Goal: Transaction & Acquisition: Purchase product/service

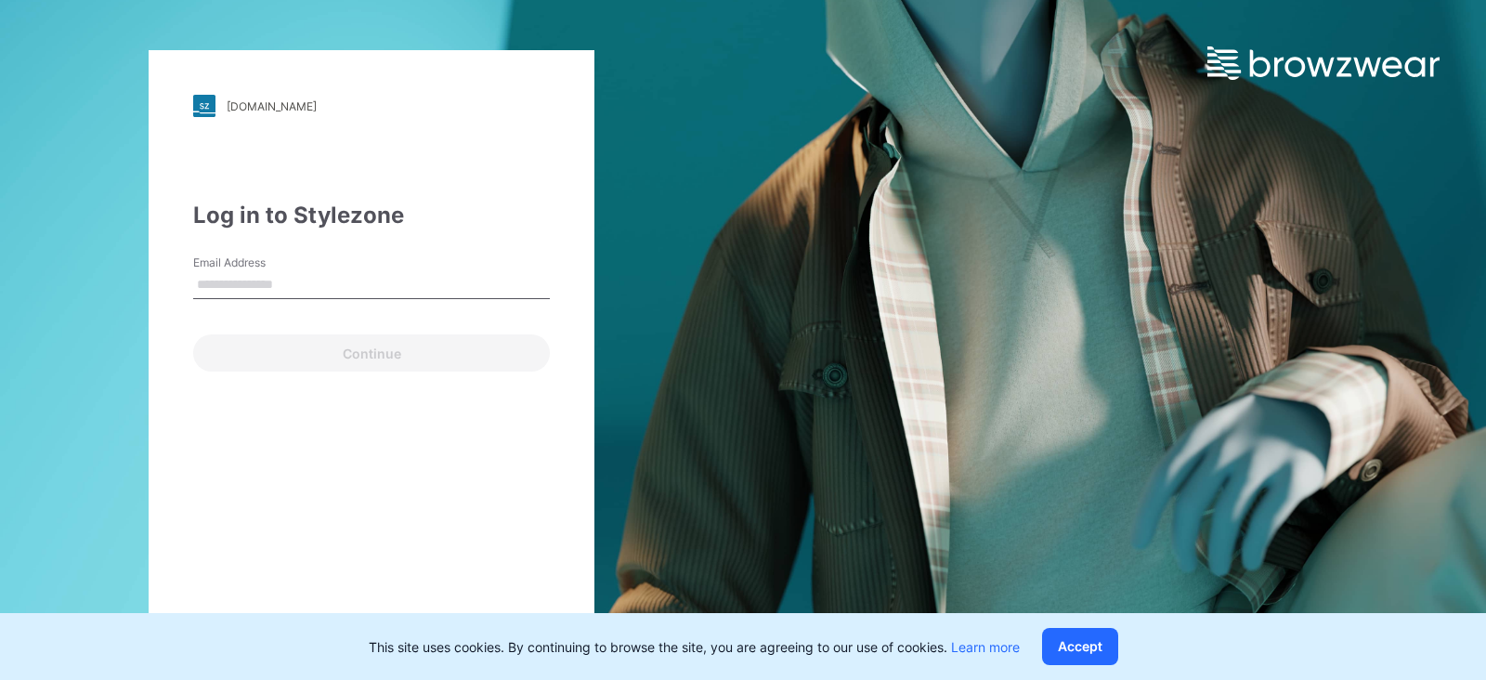
type input "**********"
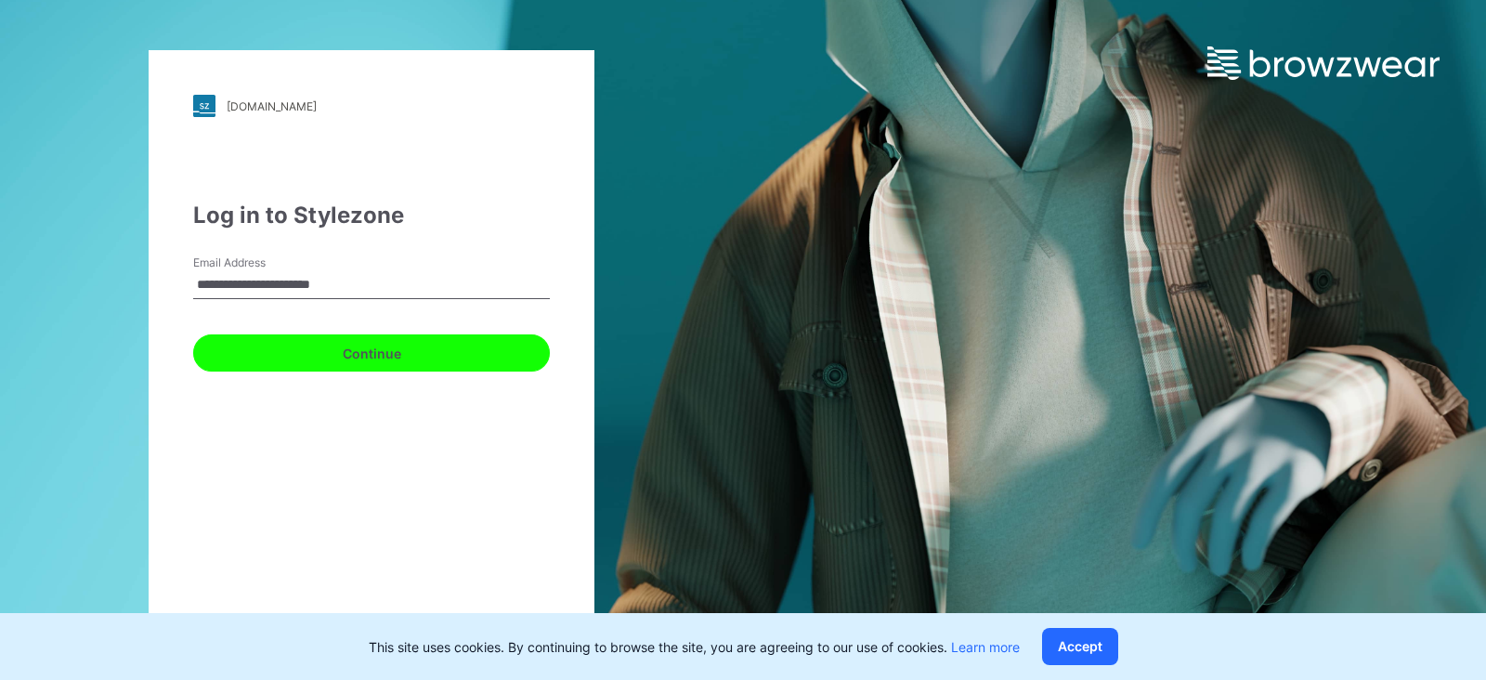
click at [319, 346] on button "Continue" at bounding box center [371, 352] width 357 height 37
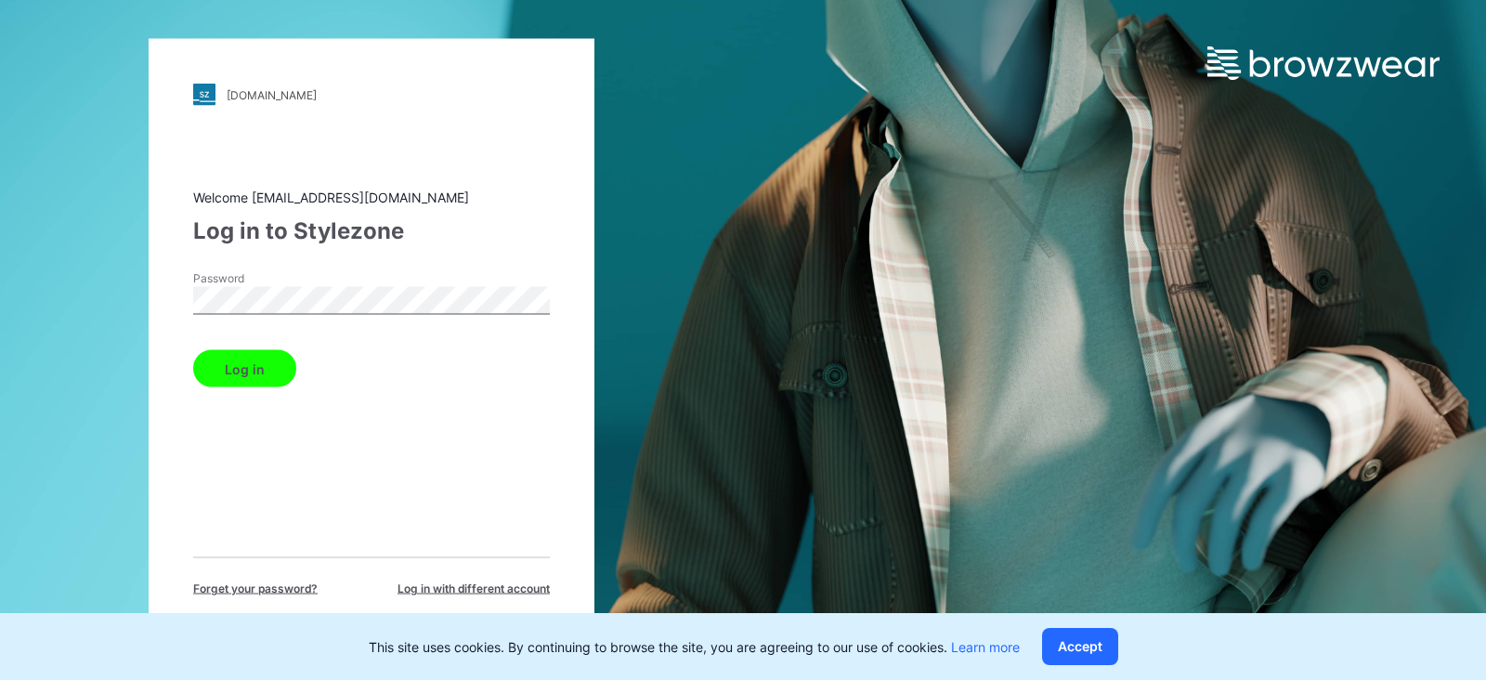
click at [264, 371] on button "Log in" at bounding box center [244, 368] width 103 height 37
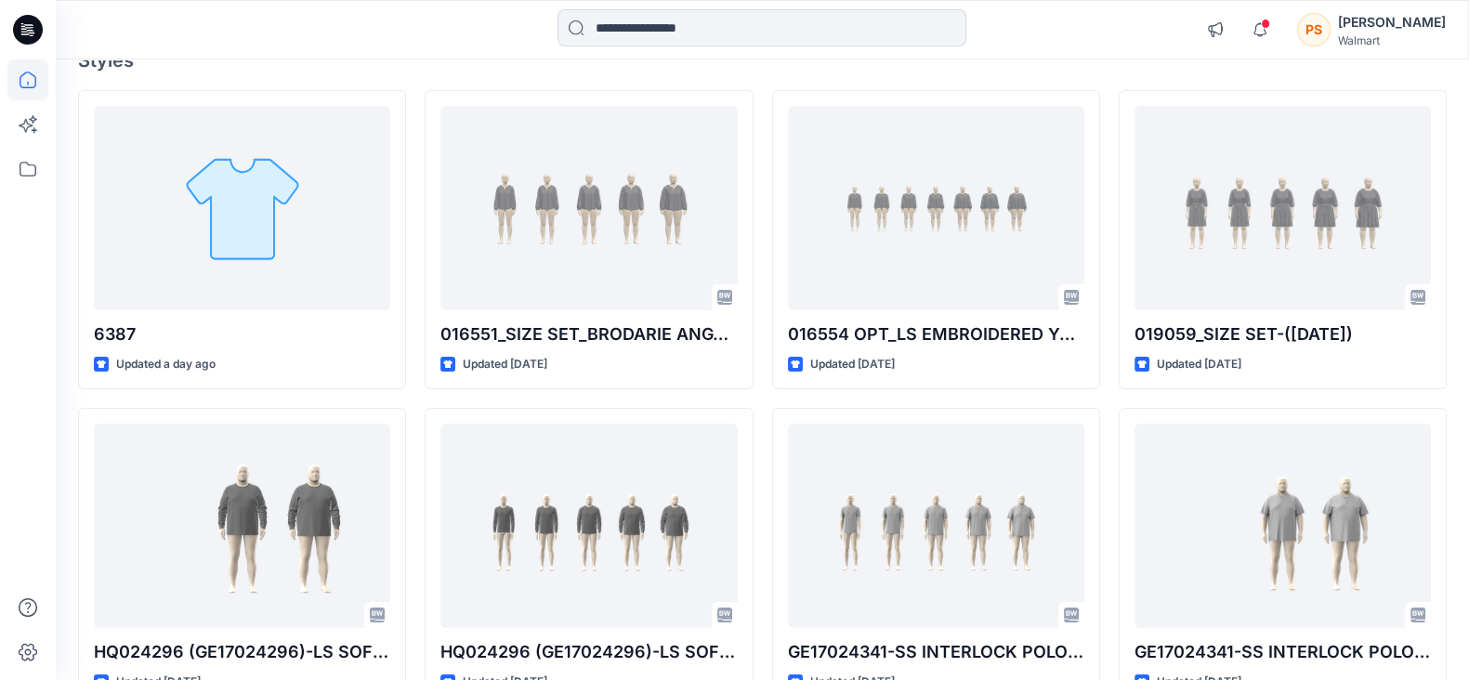
scroll to position [348, 0]
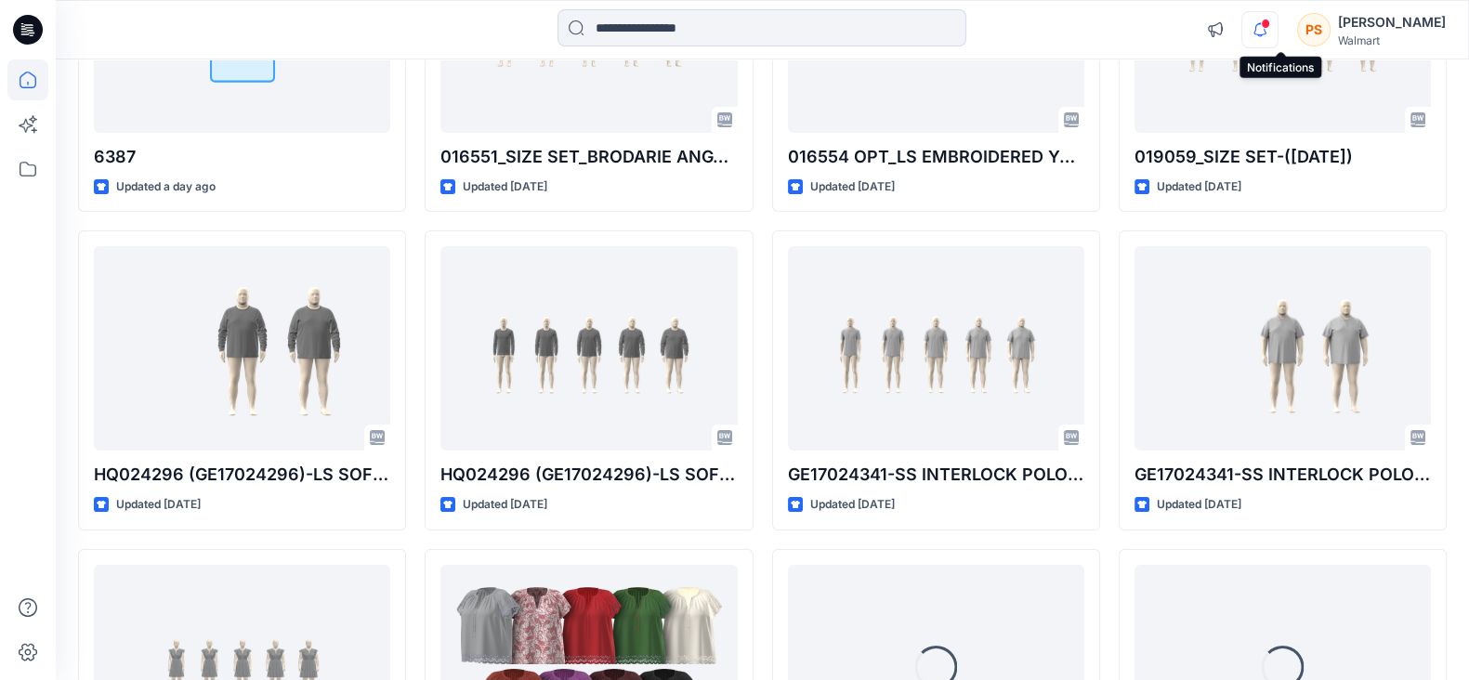
click at [1277, 30] on icon "button" at bounding box center [1259, 29] width 35 height 37
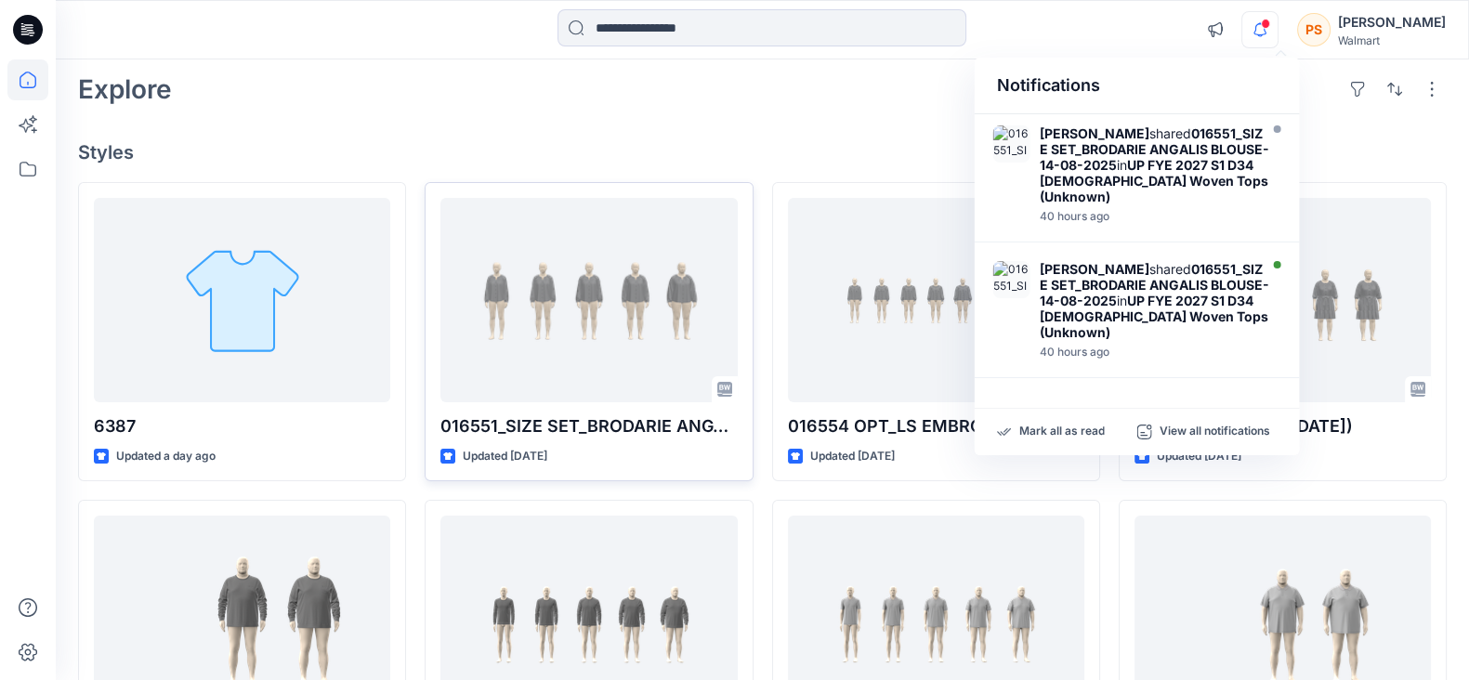
scroll to position [115, 0]
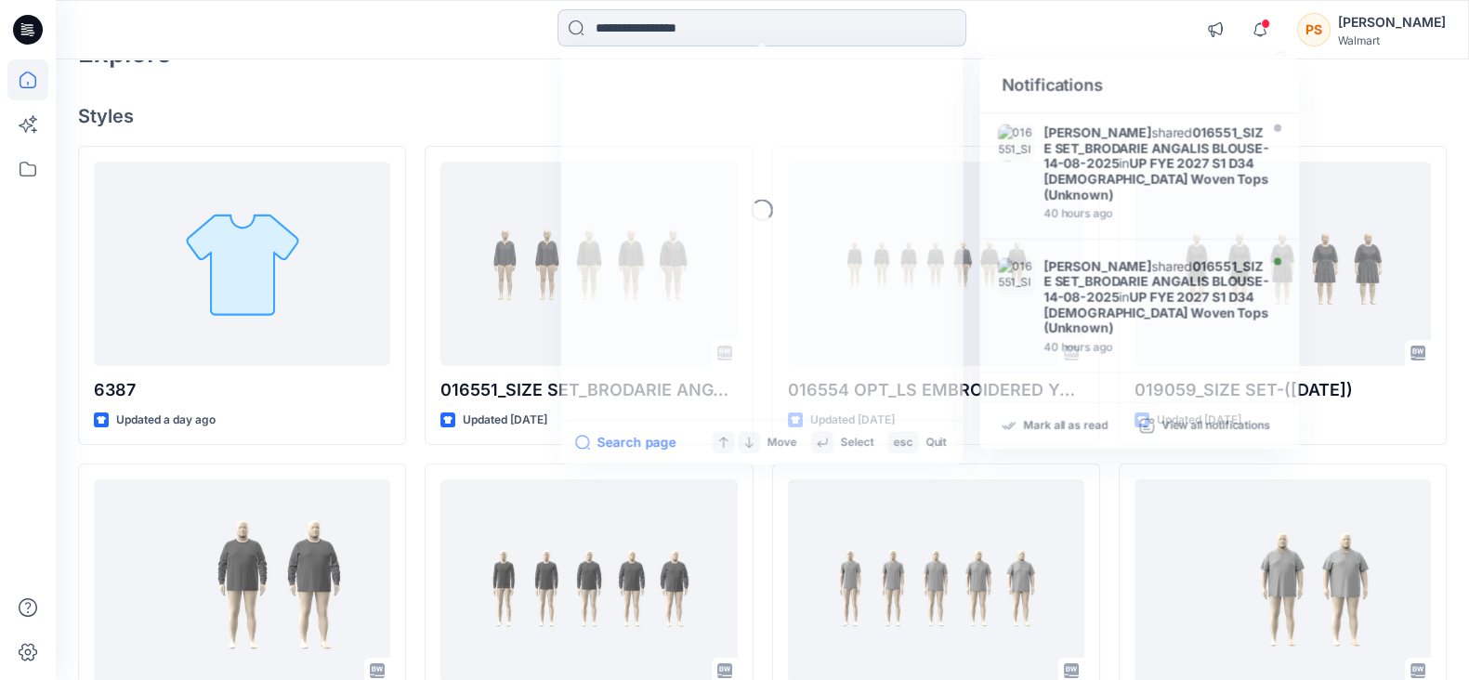
click at [689, 25] on input at bounding box center [761, 27] width 409 height 37
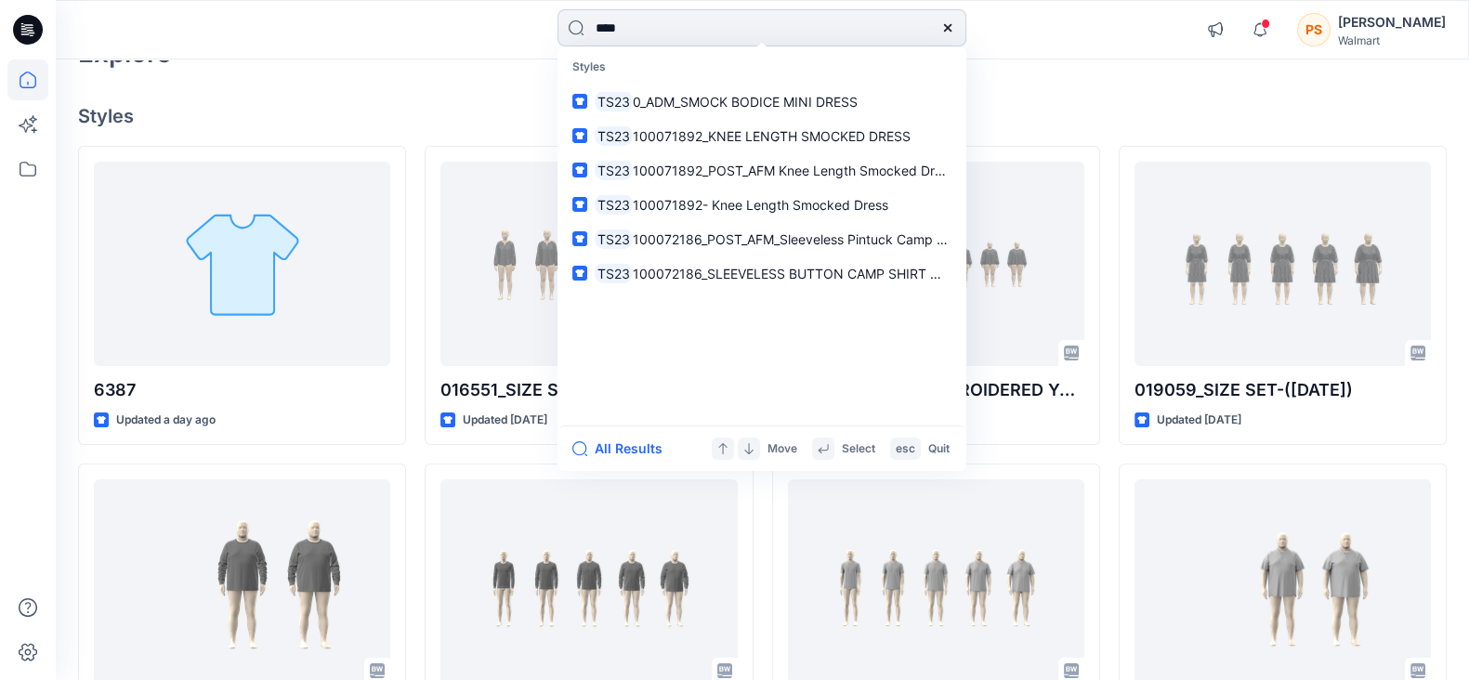
click at [689, 25] on input "****" at bounding box center [761, 27] width 409 height 37
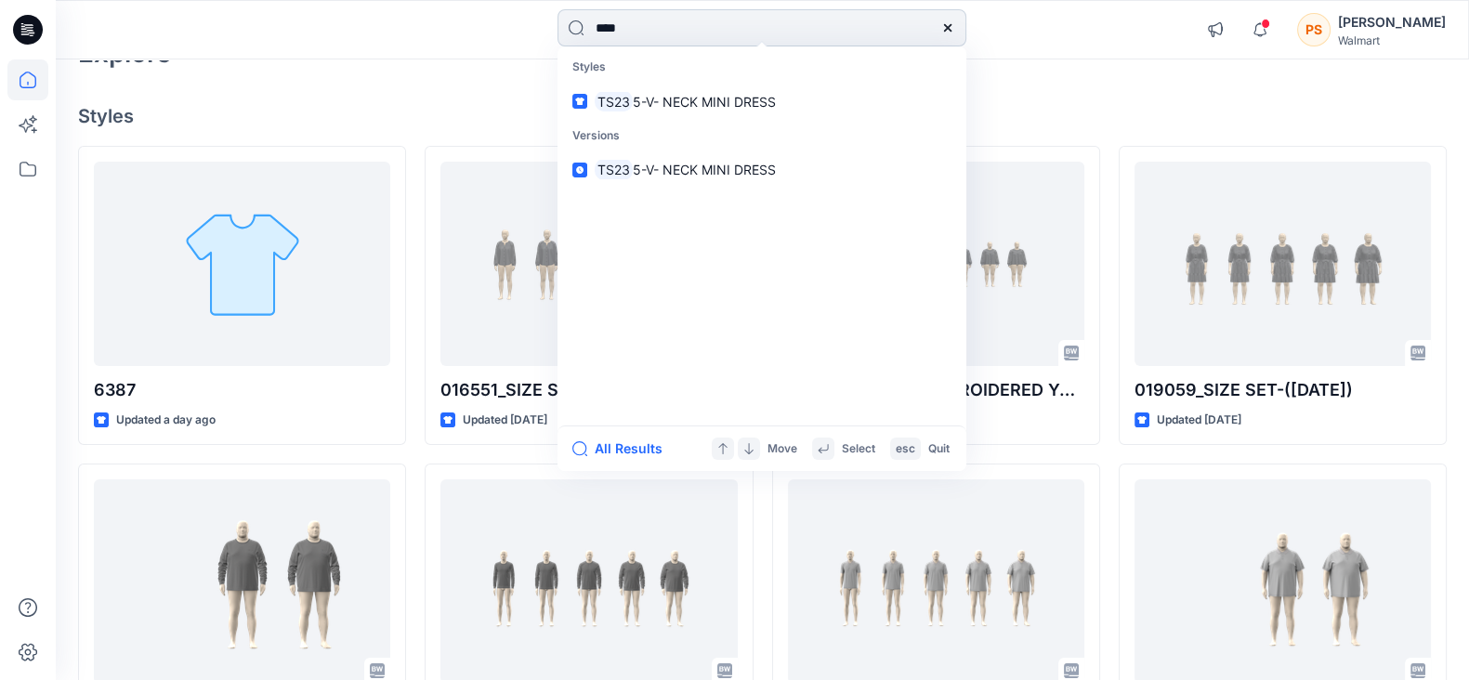
type input "*****"
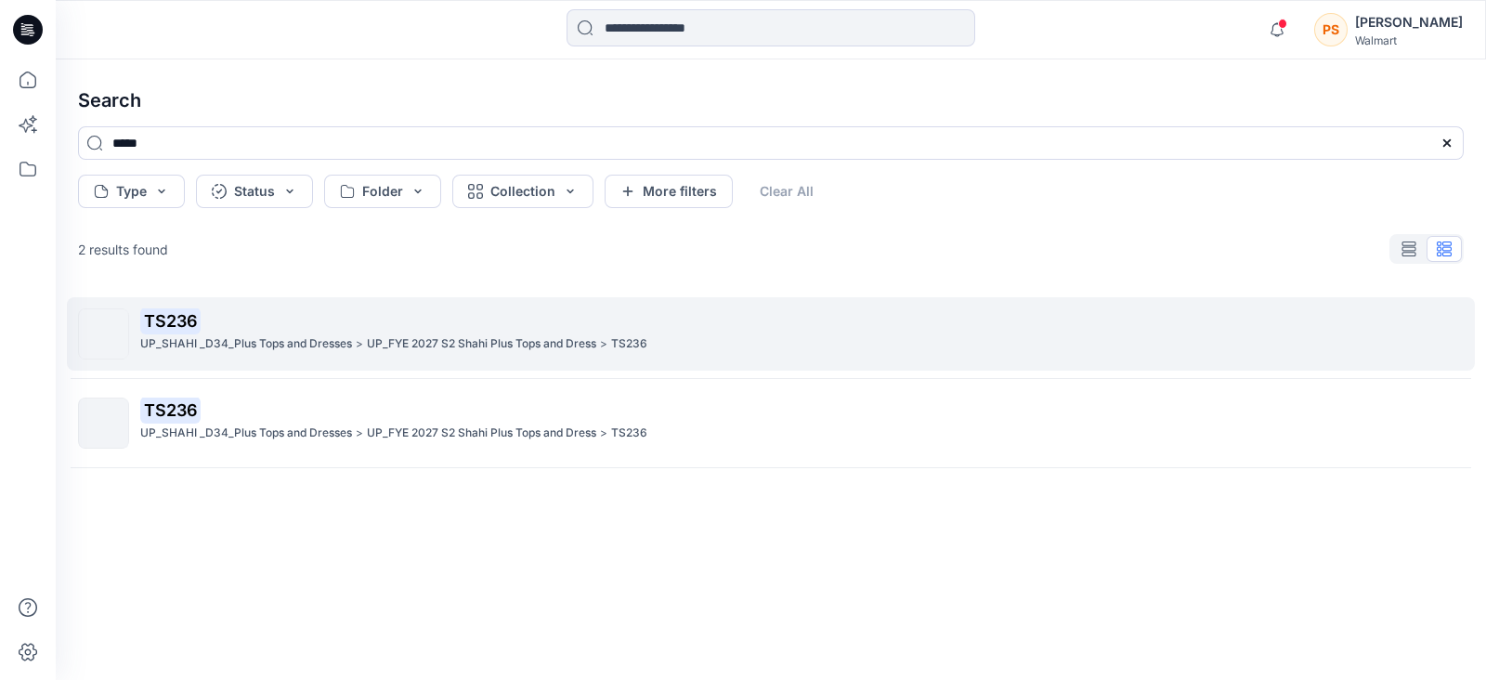
click at [227, 324] on p "TS236" at bounding box center [801, 321] width 1323 height 26
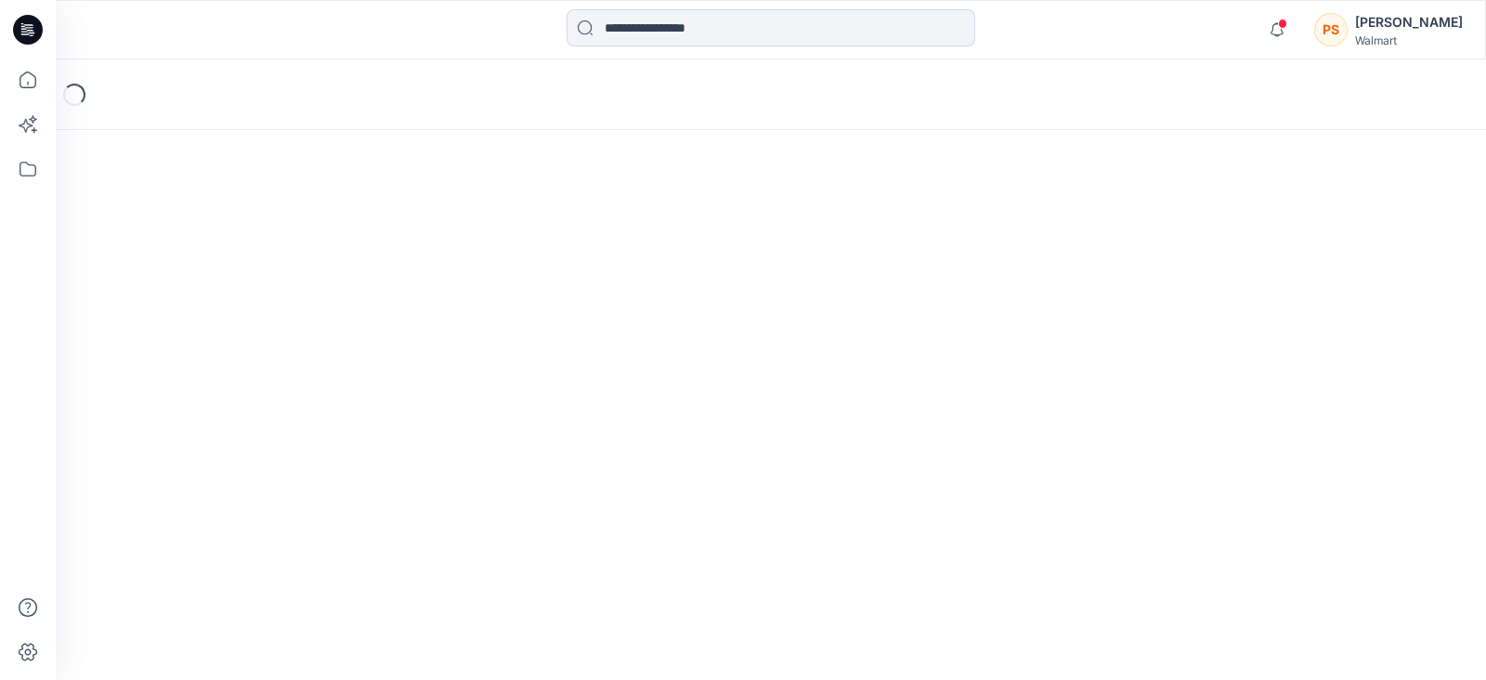
click at [227, 324] on div "Loading..." at bounding box center [771, 369] width 1431 height 621
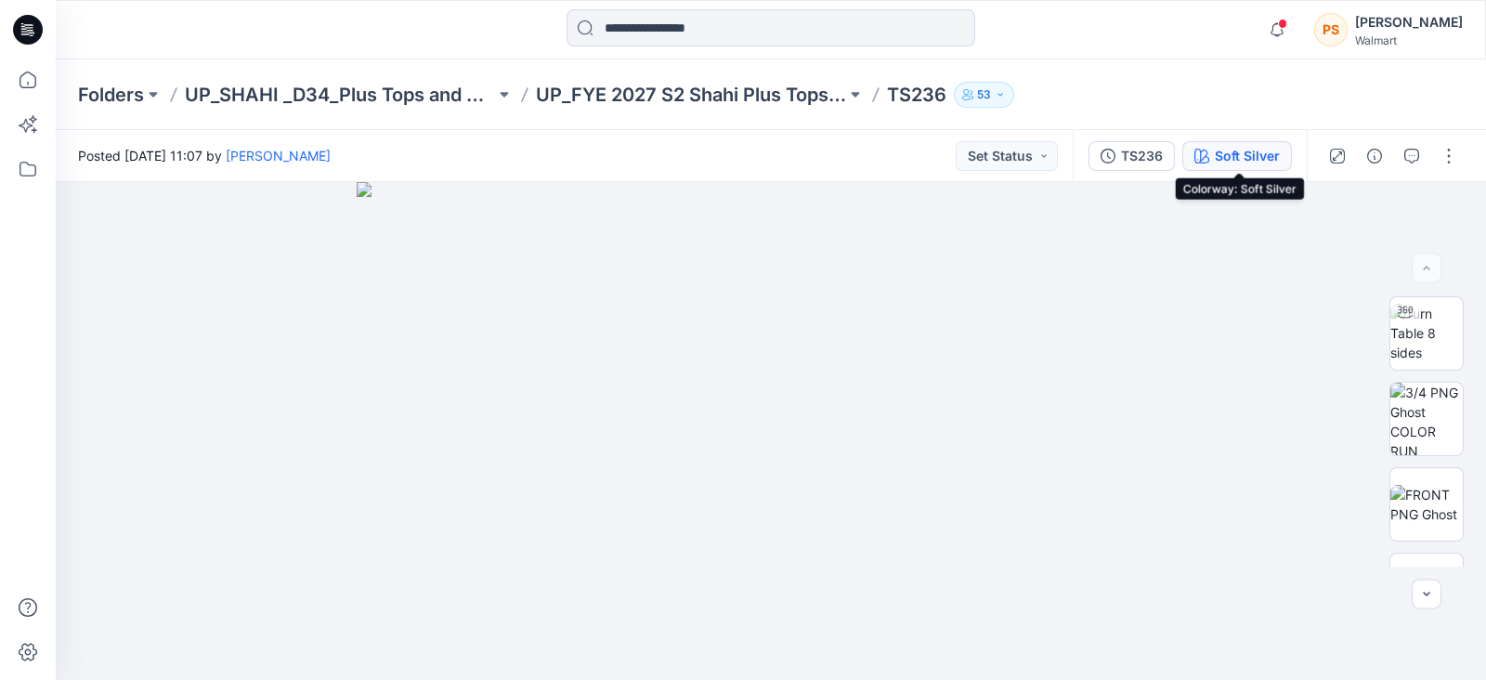
click at [1250, 155] on div "Soft Silver" at bounding box center [1247, 156] width 65 height 20
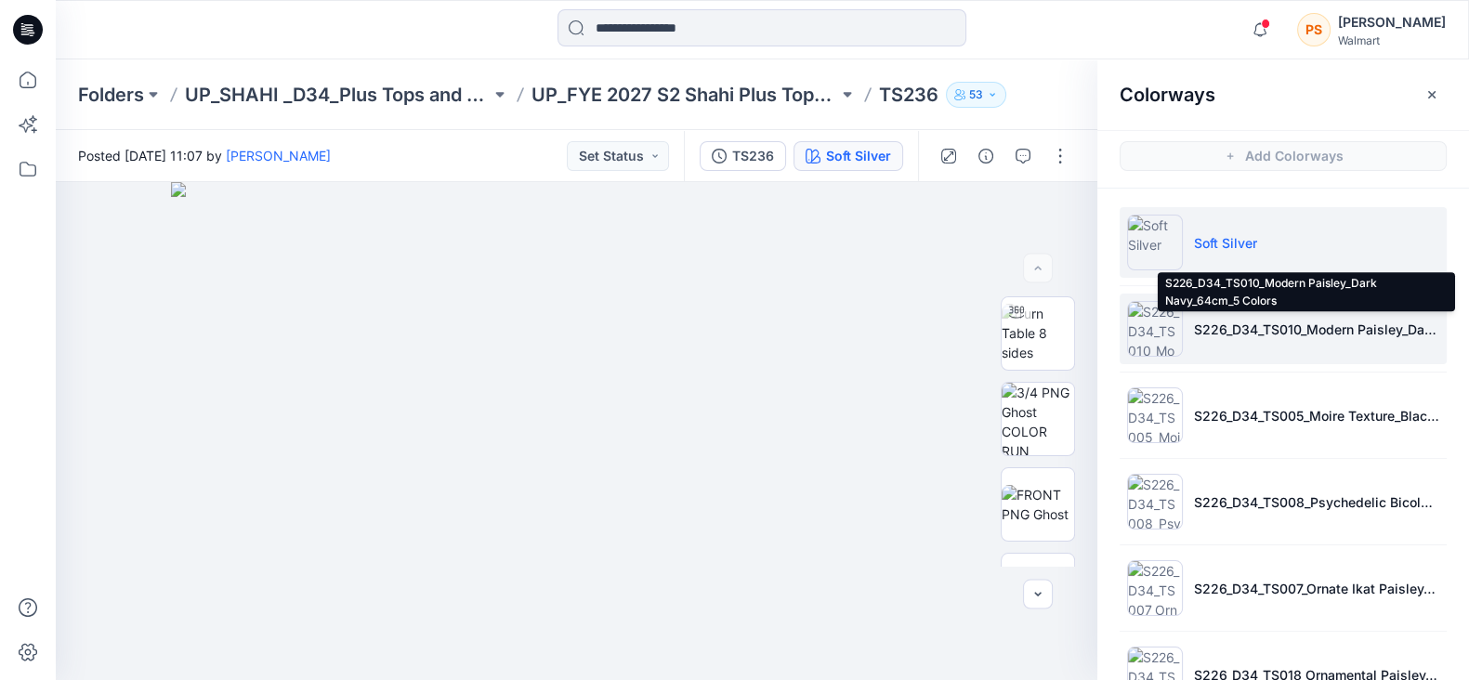
click at [1245, 330] on p "S226_D34_TS010_Modern Paisley_Dark Navy_64cm_5 Colors" at bounding box center [1316, 330] width 245 height 20
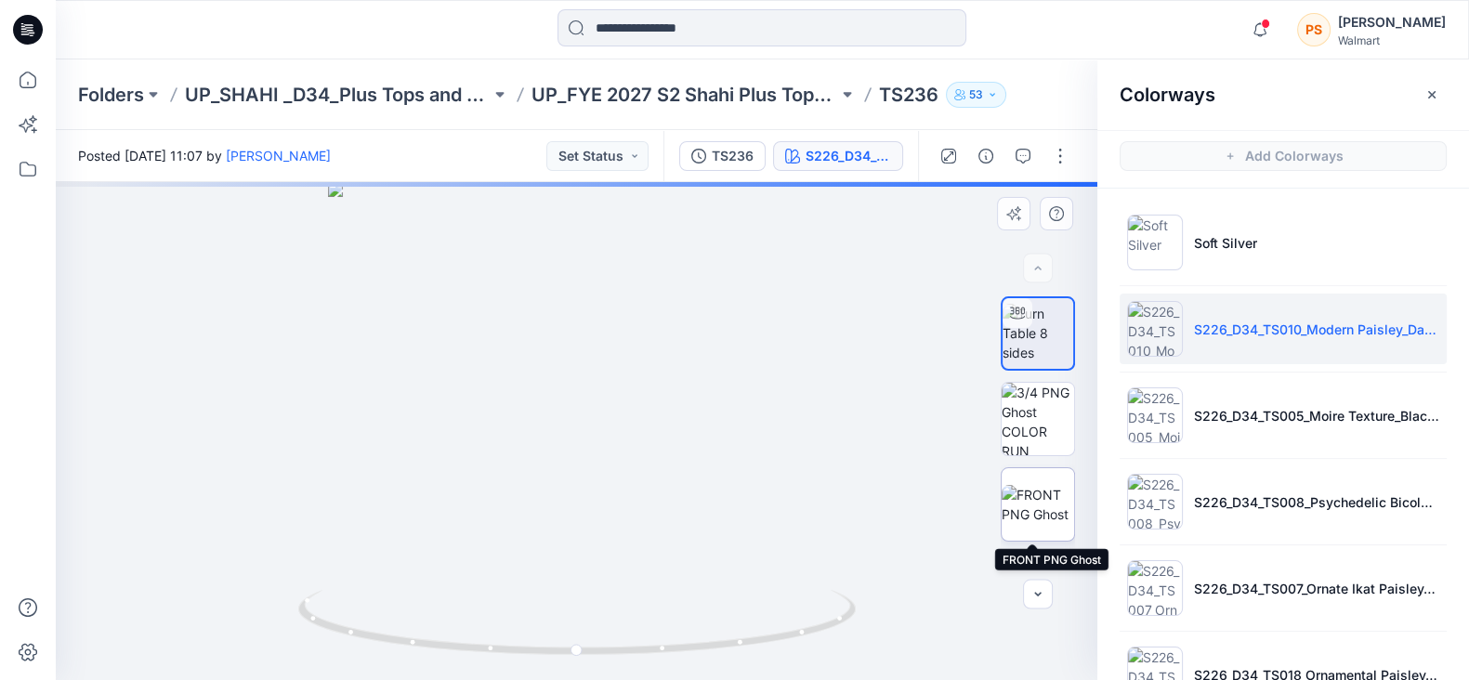
click at [1027, 504] on img at bounding box center [1037, 504] width 72 height 39
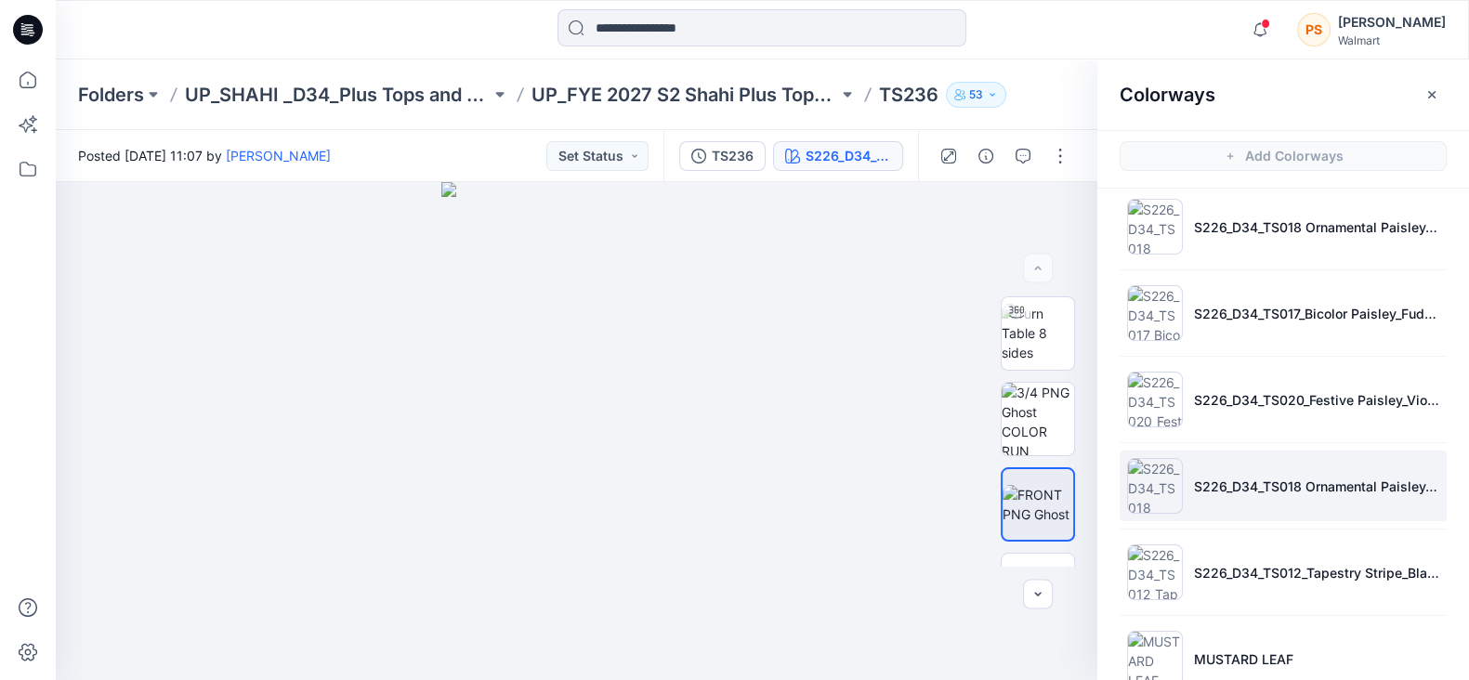
scroll to position [581, 0]
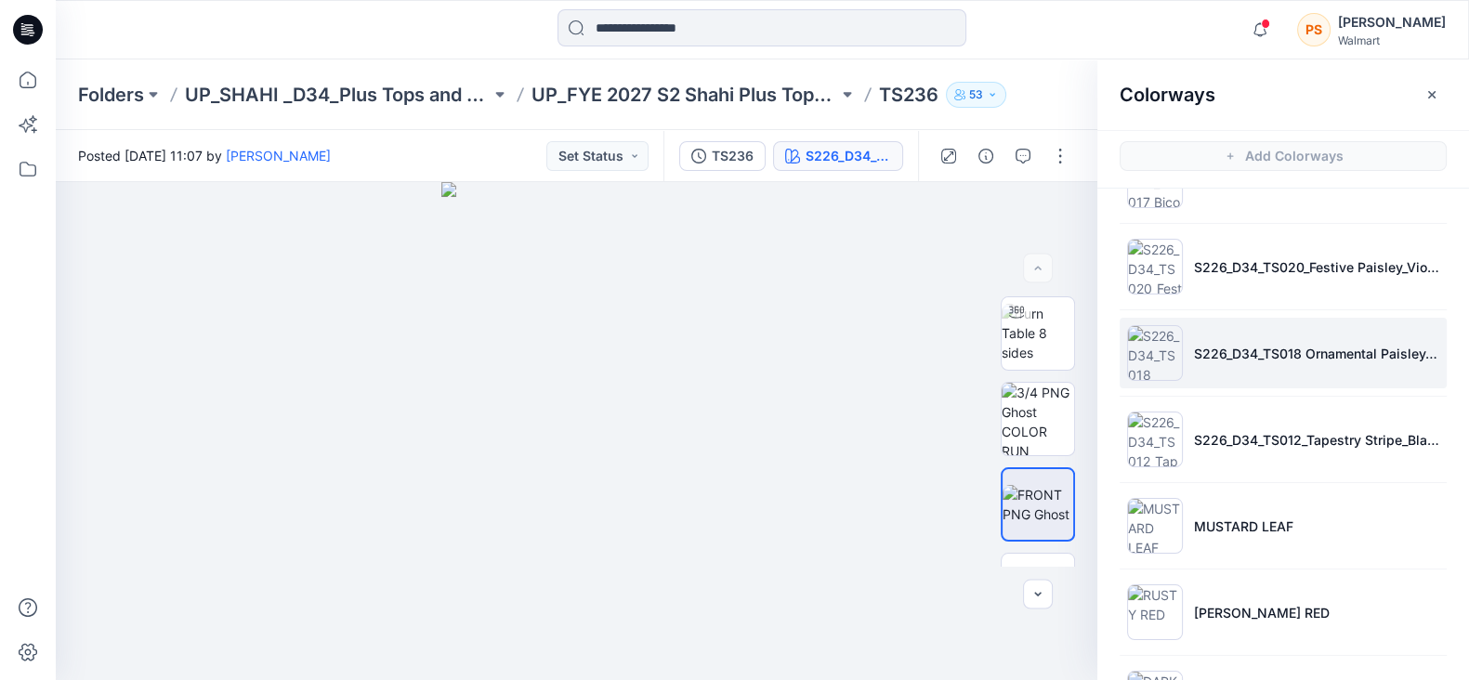
click at [1257, 346] on p "S226_D34_TS018 Ornamental Paisley_Dark Azalea_32cm" at bounding box center [1316, 354] width 245 height 20
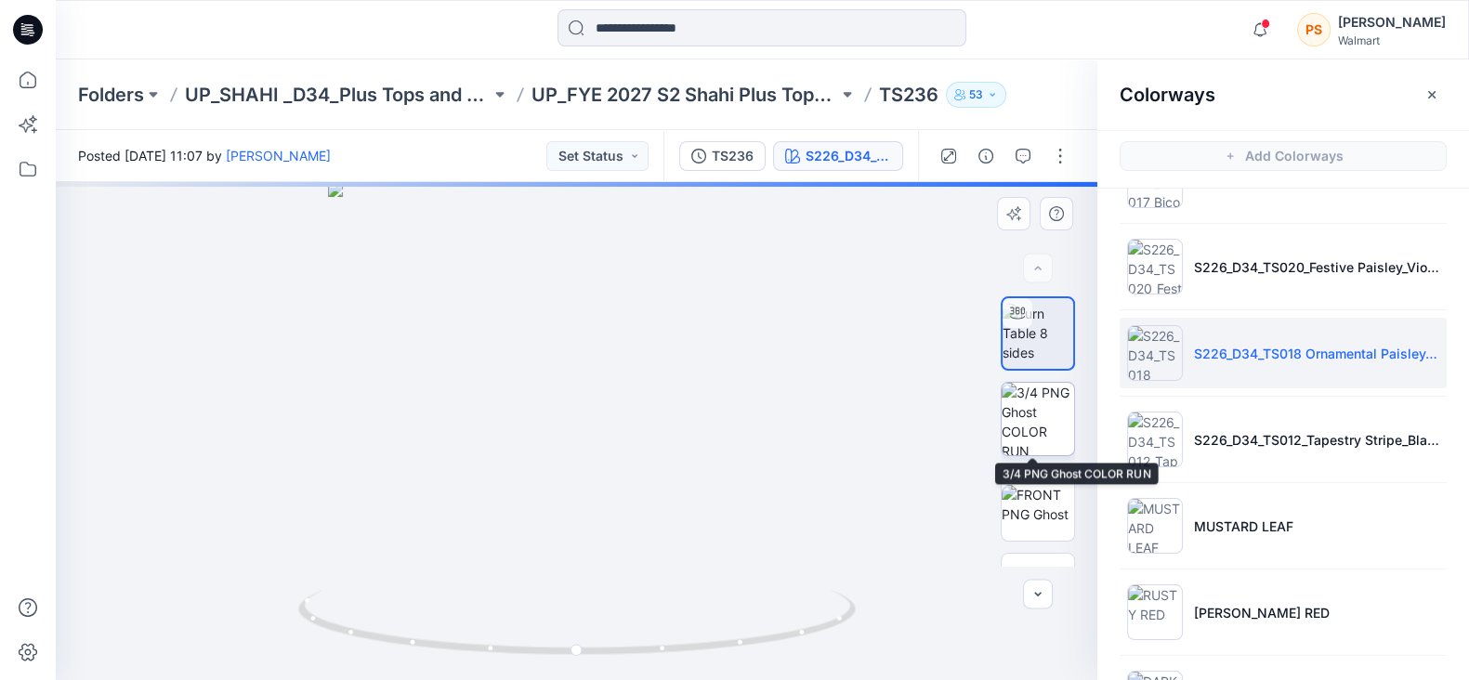
click at [1035, 412] on img at bounding box center [1037, 419] width 72 height 72
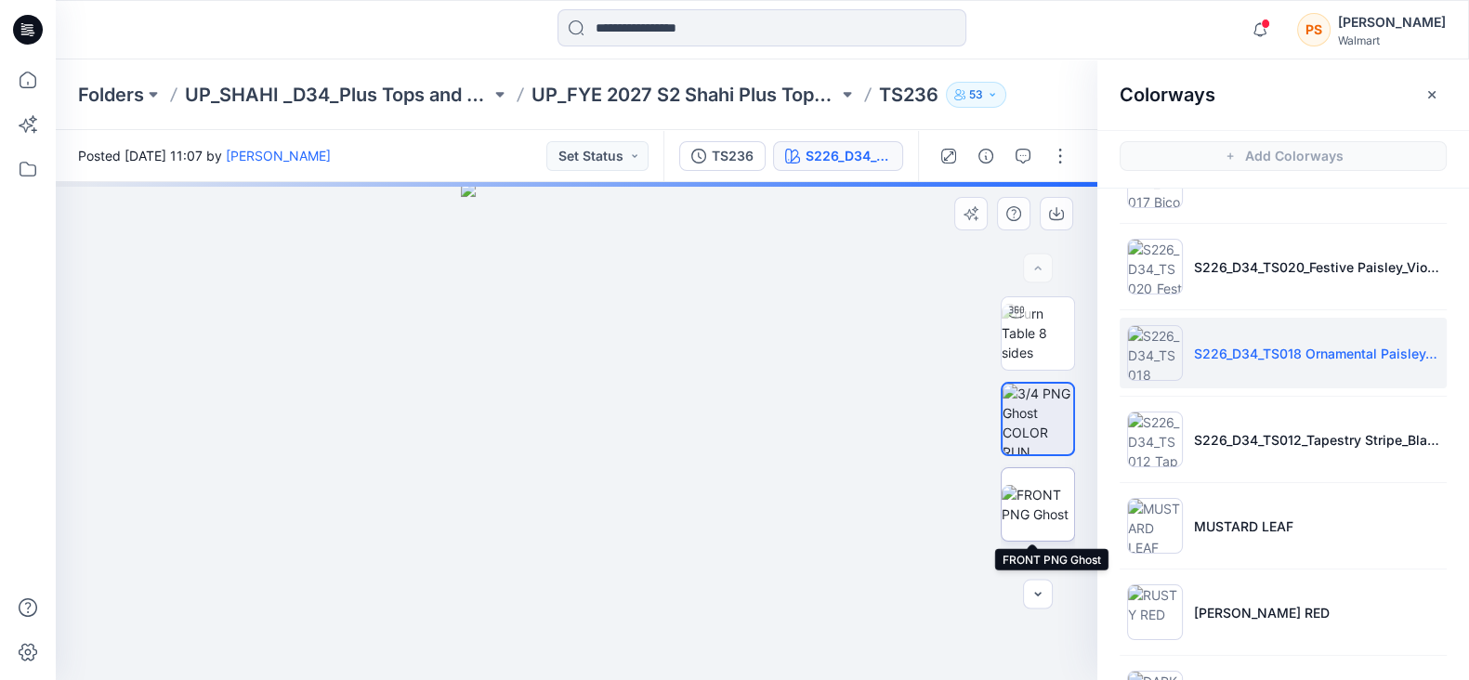
click at [1040, 503] on img at bounding box center [1037, 504] width 72 height 39
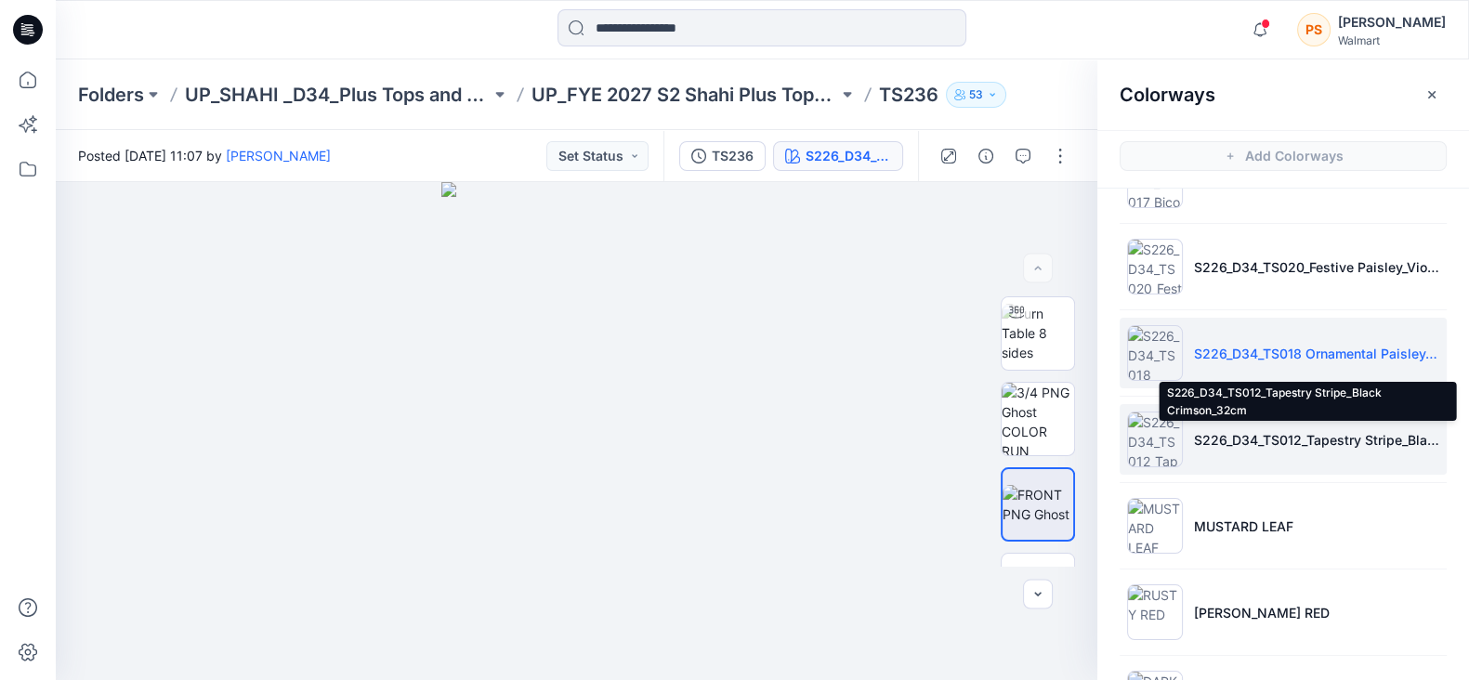
click at [1259, 434] on p "S226_D34_TS012_Tapestry Stripe_Black Crimson_32cm" at bounding box center [1316, 440] width 245 height 20
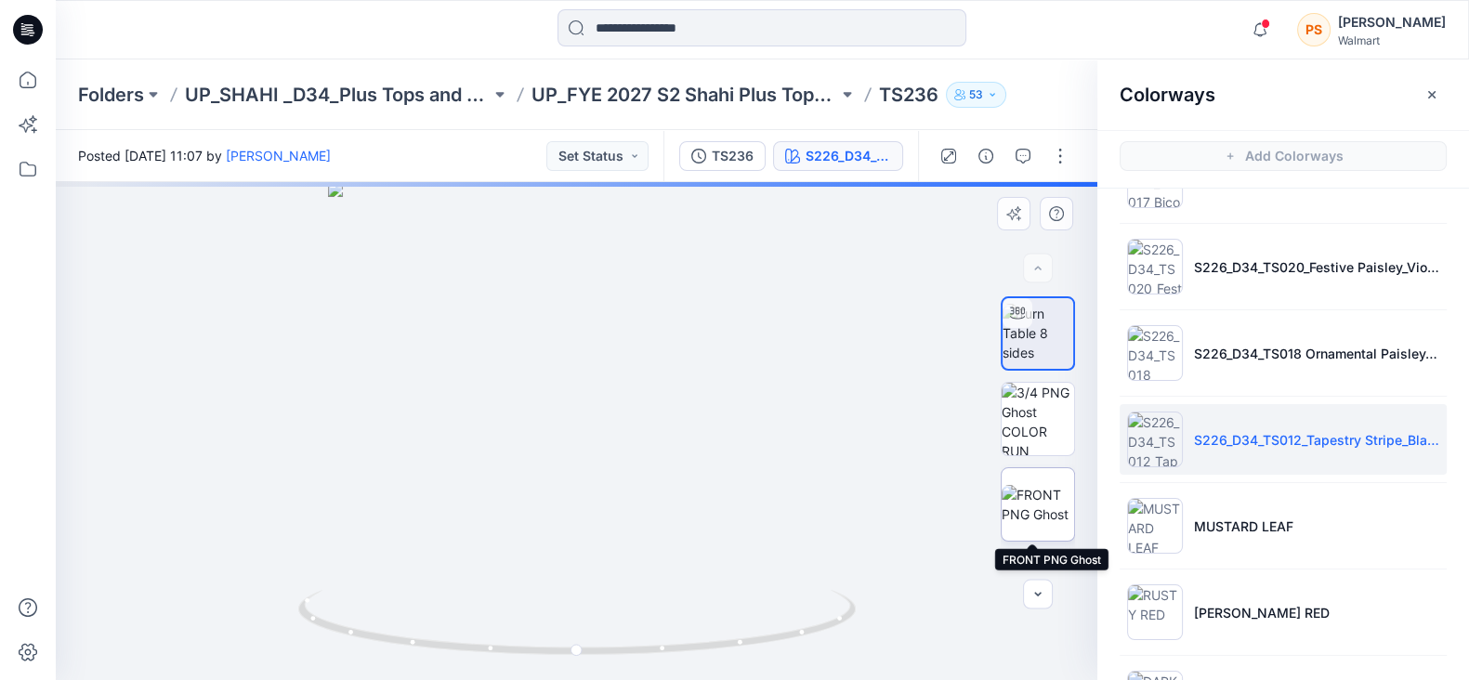
click at [1039, 507] on img at bounding box center [1037, 504] width 72 height 39
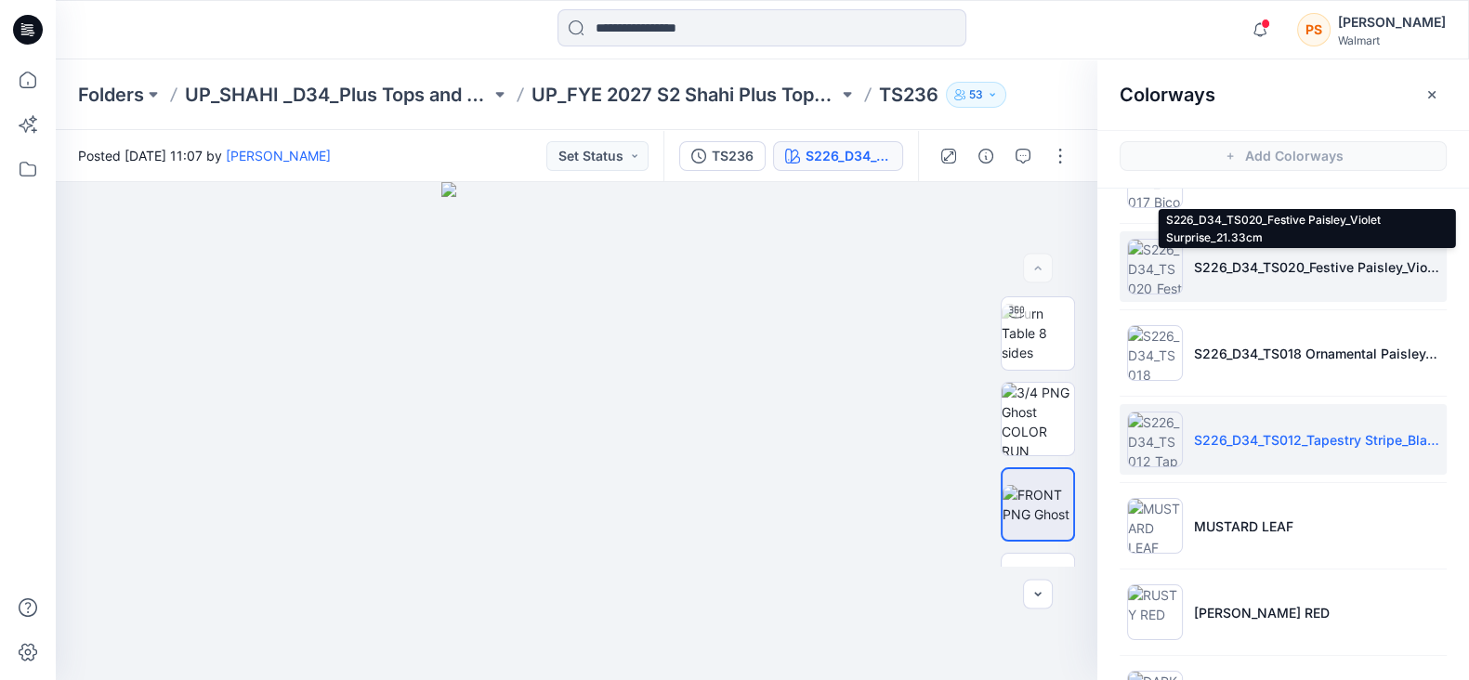
click at [1342, 262] on p "S226_D34_TS020_Festive Paisley_Violet Surprise_21.33cm" at bounding box center [1316, 267] width 245 height 20
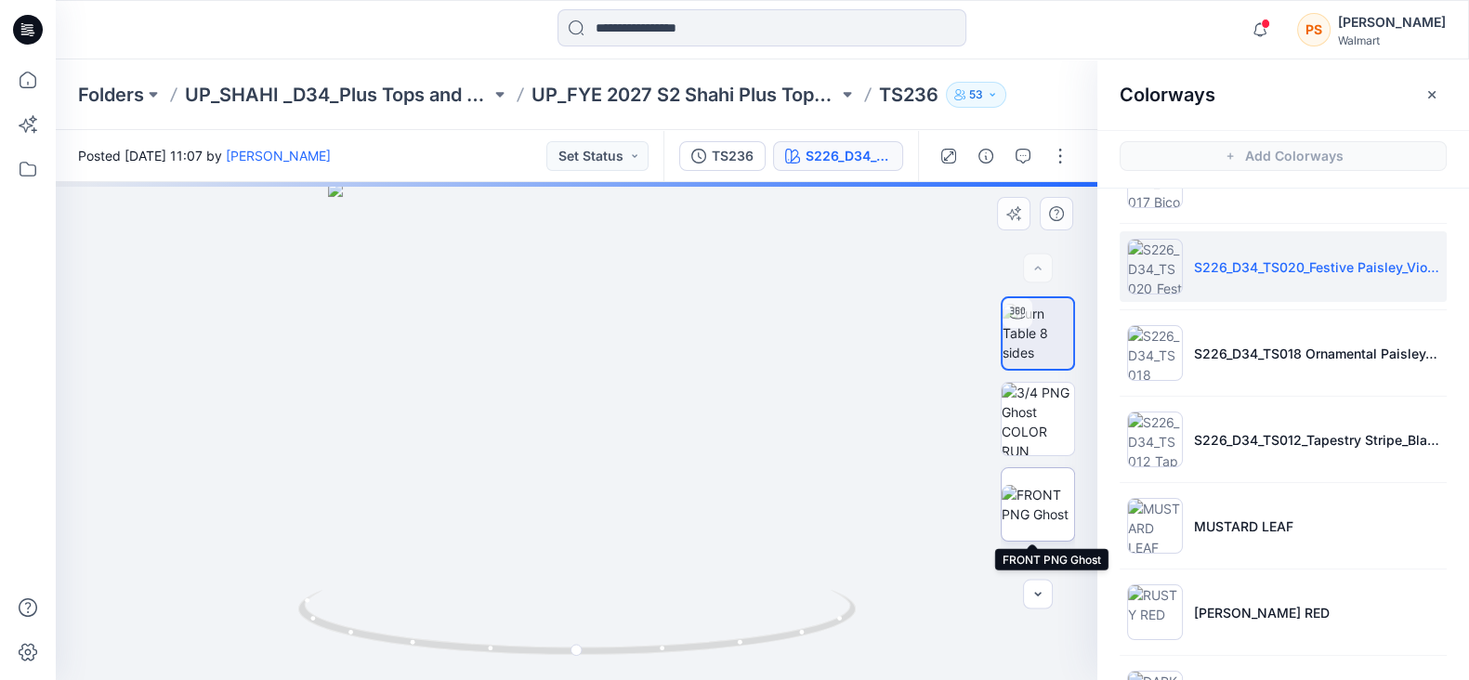
click at [1041, 485] on img at bounding box center [1037, 504] width 72 height 39
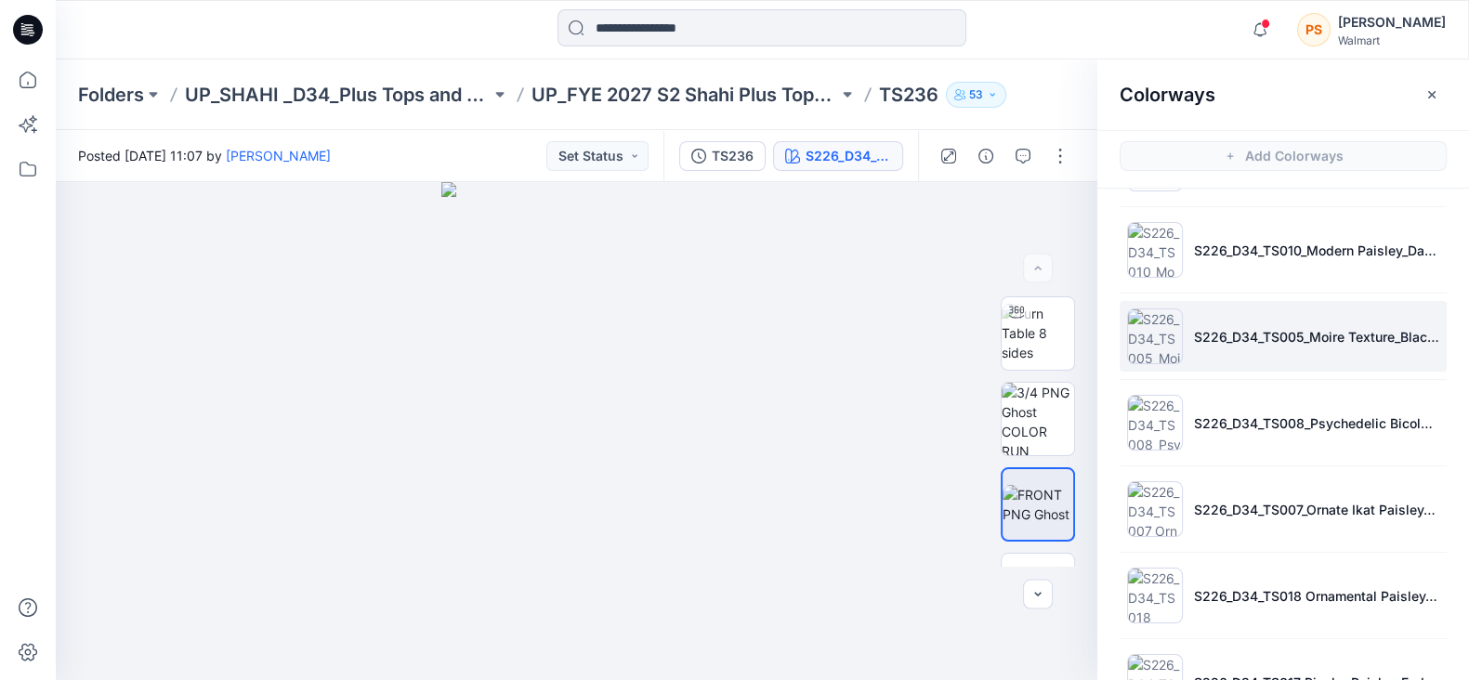
scroll to position [115, 0]
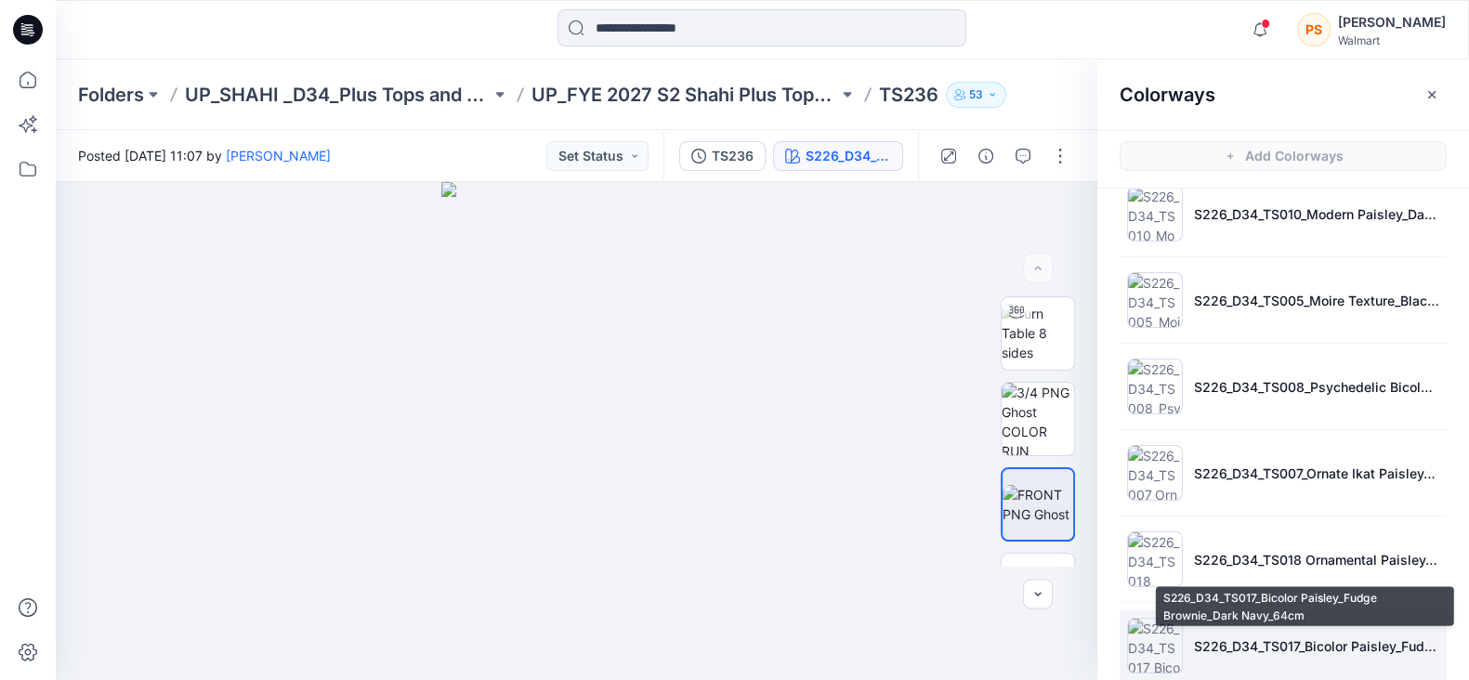
click at [1309, 646] on p "S226_D34_TS017_Bicolor Paisley_Fudge Brownie_Dark Navy_64cm" at bounding box center [1316, 646] width 245 height 20
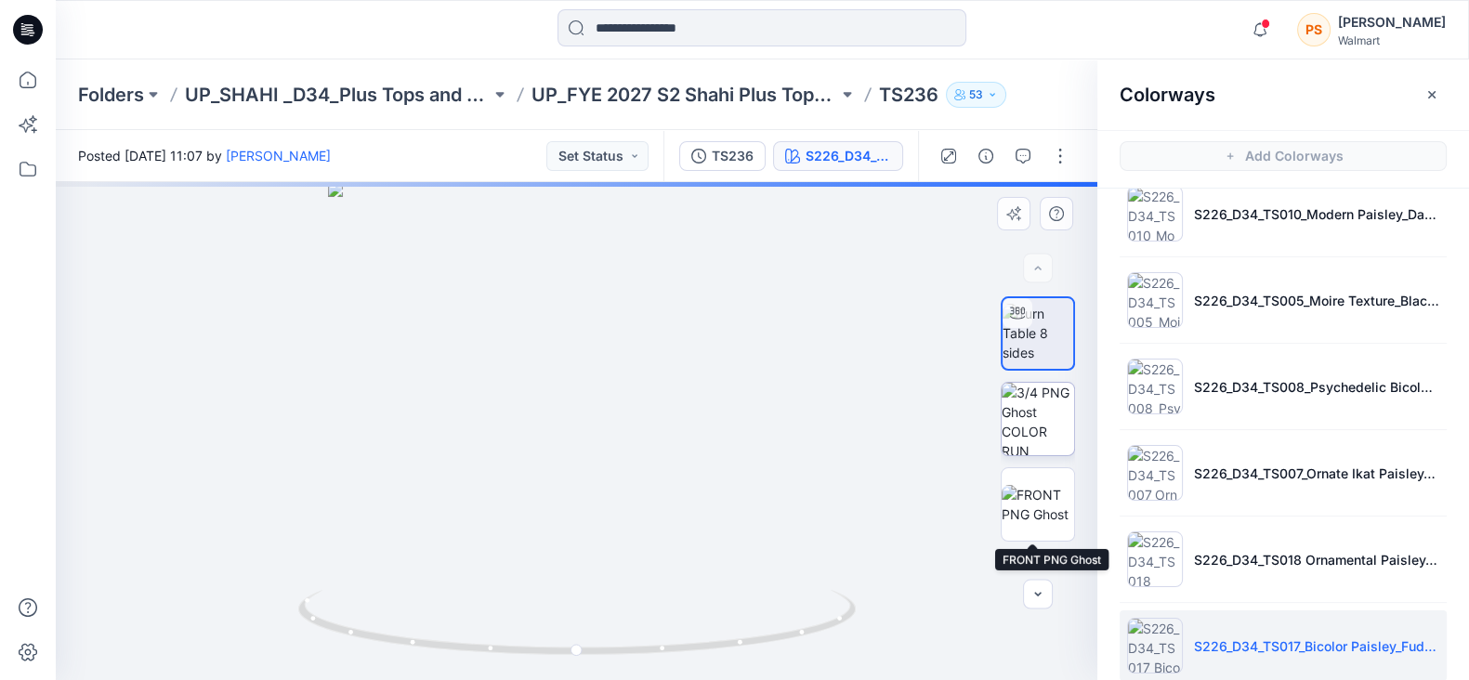
click at [1030, 433] on img at bounding box center [1037, 419] width 72 height 72
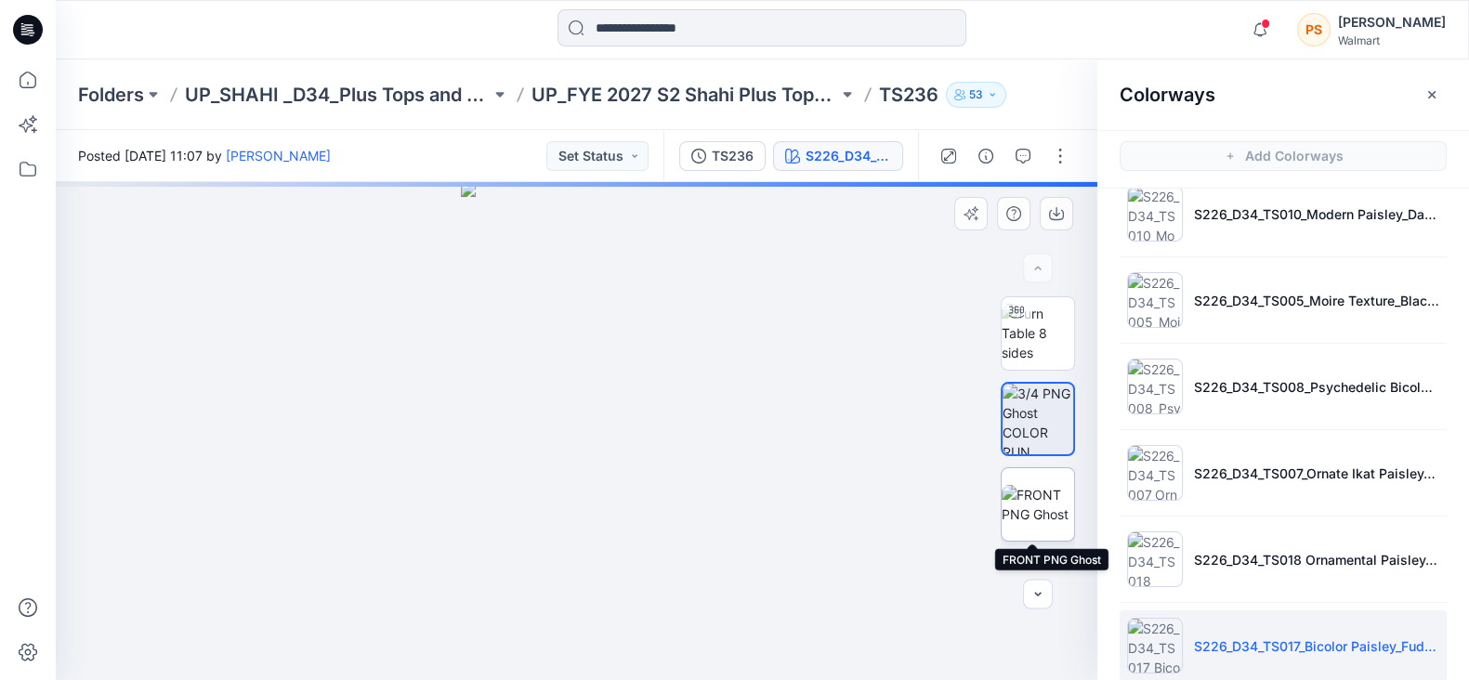
click at [1040, 499] on img at bounding box center [1037, 504] width 72 height 39
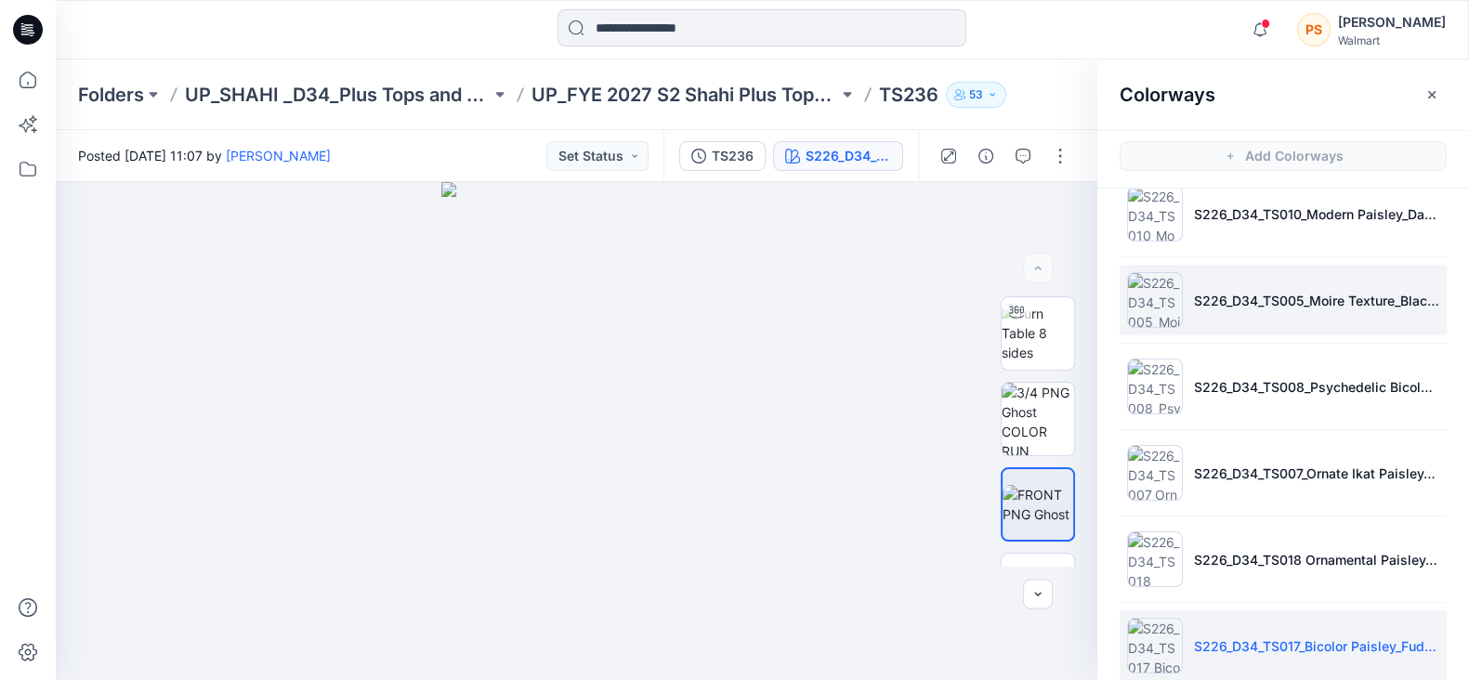
click at [1240, 284] on li "S226_D34_TS005_Moire Texture_Black Soot_9.14cm" at bounding box center [1282, 300] width 327 height 71
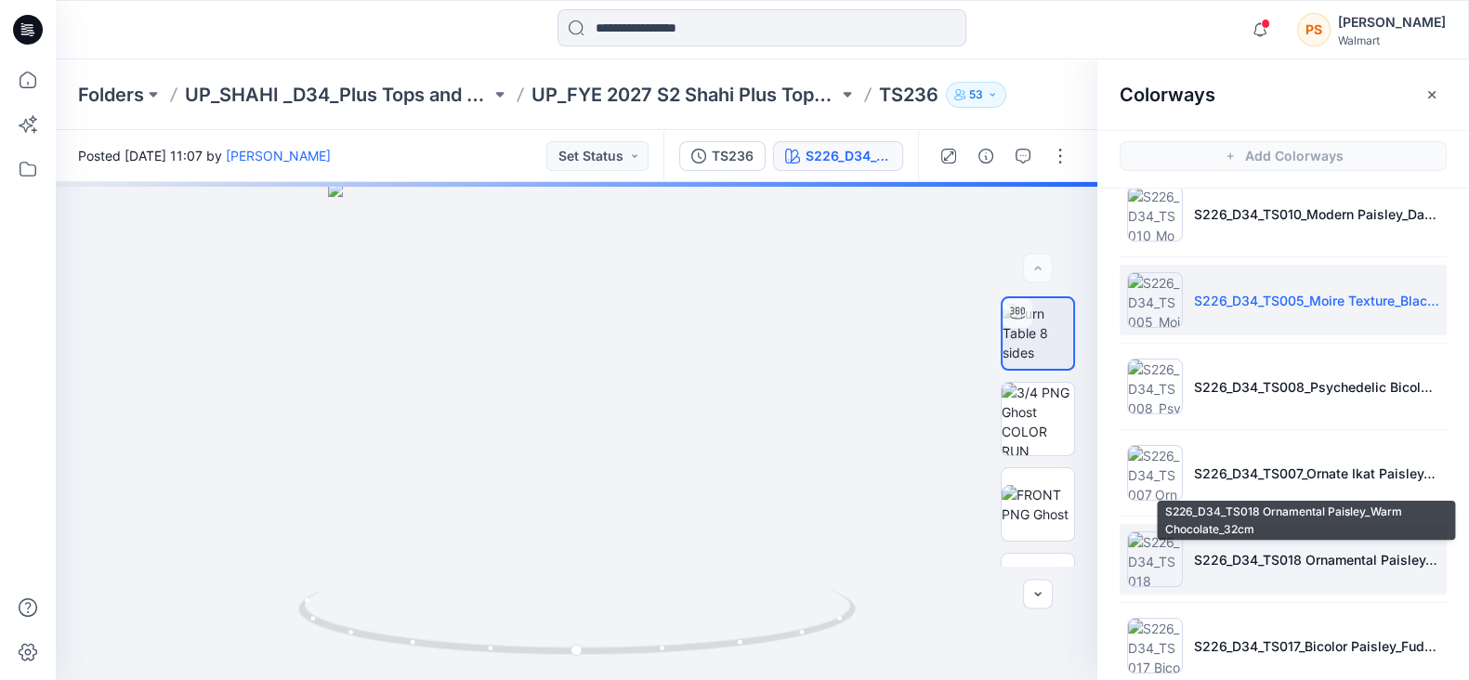
click at [1314, 559] on p "S226_D34_TS018 Ornamental Paisley_Warm Chocolate_32cm" at bounding box center [1316, 560] width 245 height 20
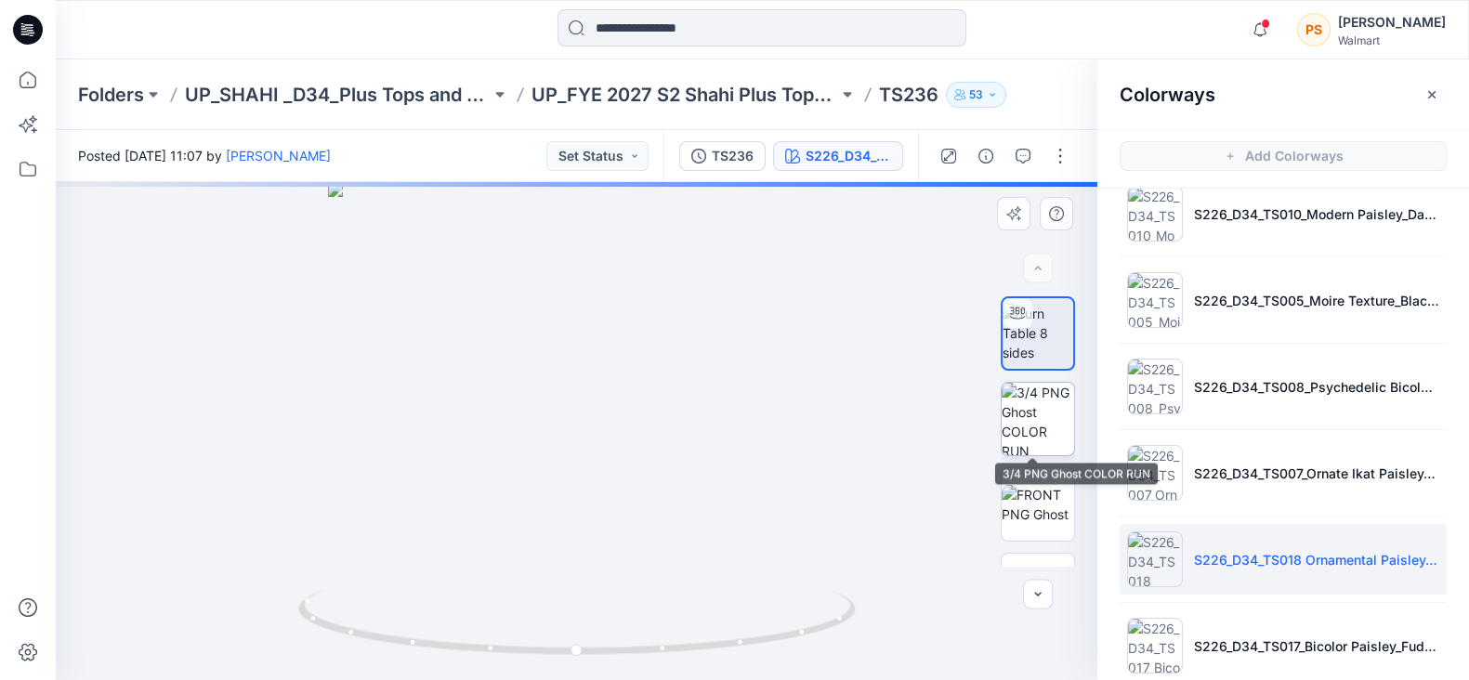
click at [1004, 412] on img at bounding box center [1037, 419] width 72 height 72
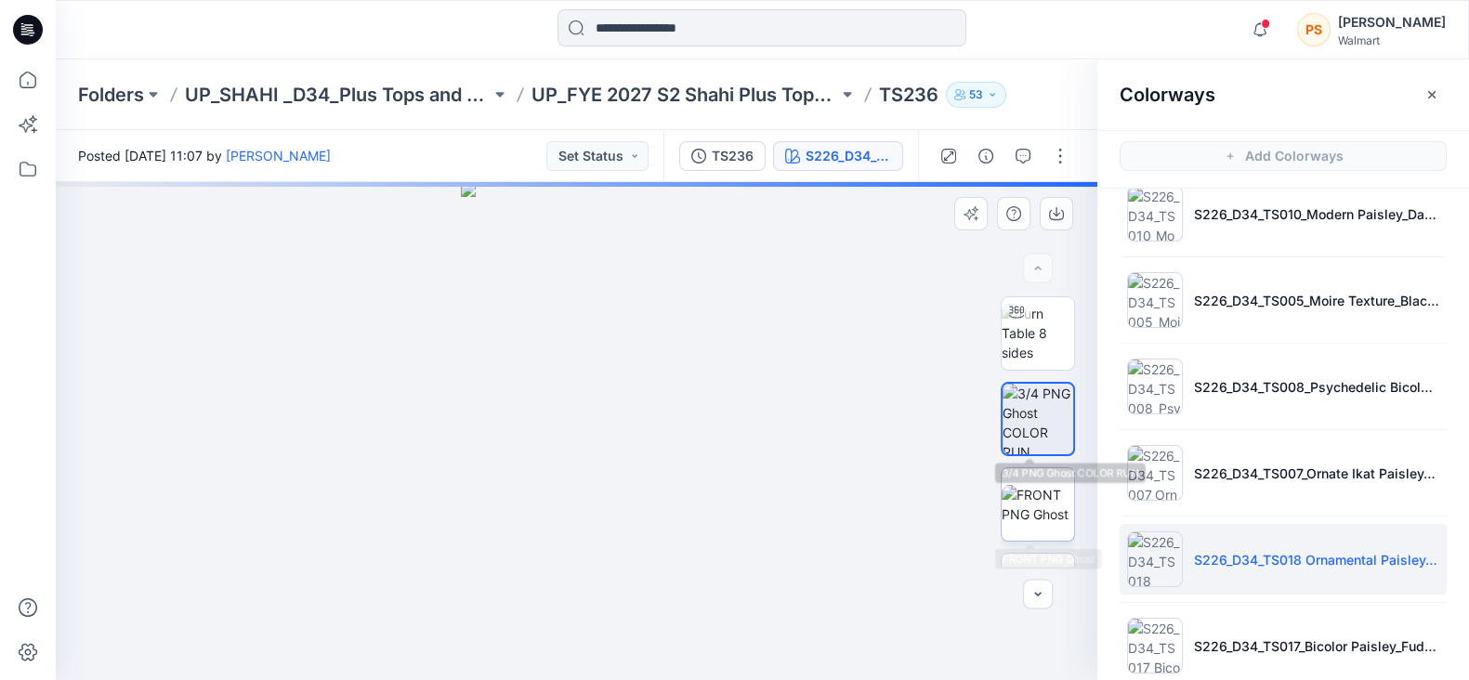
click at [1047, 494] on img at bounding box center [1037, 504] width 72 height 39
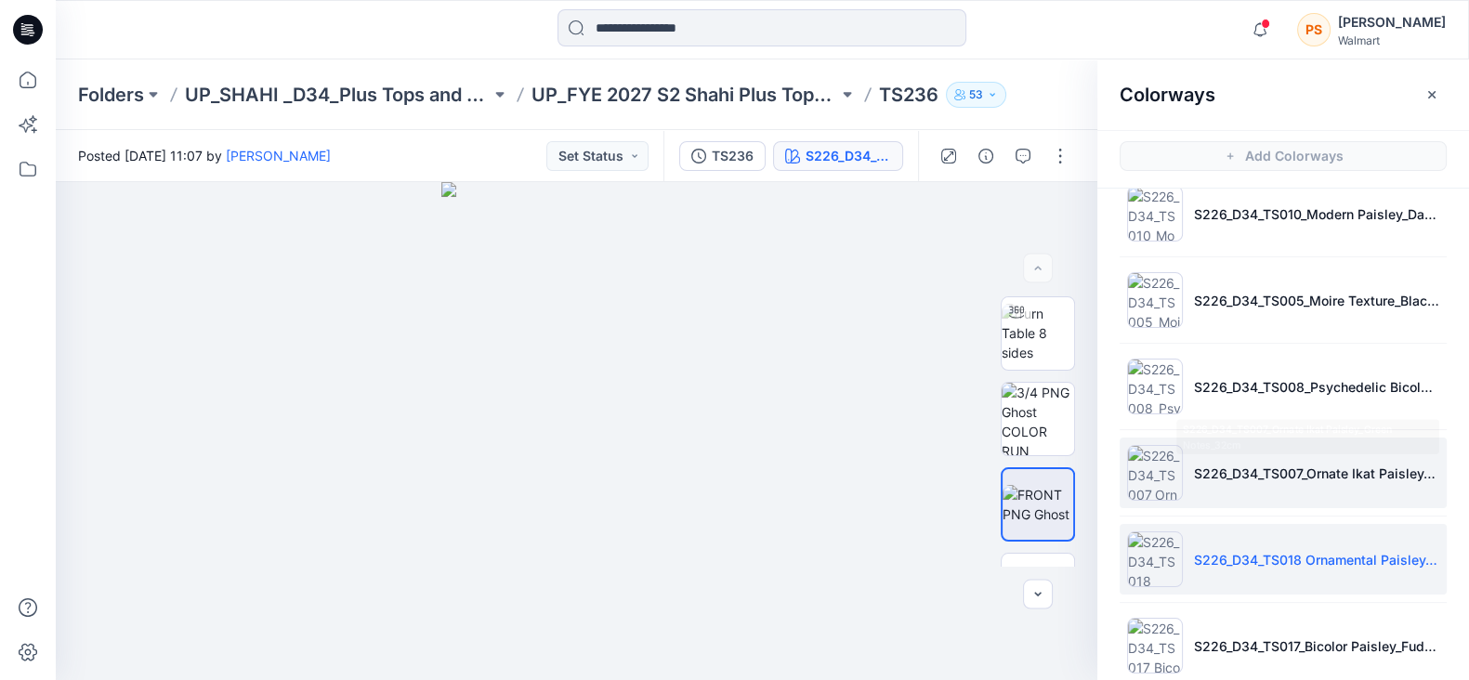
click at [1235, 470] on p "S226_D34_TS007_Ornate Ikat Paisley_Green Notes_32cm" at bounding box center [1316, 474] width 245 height 20
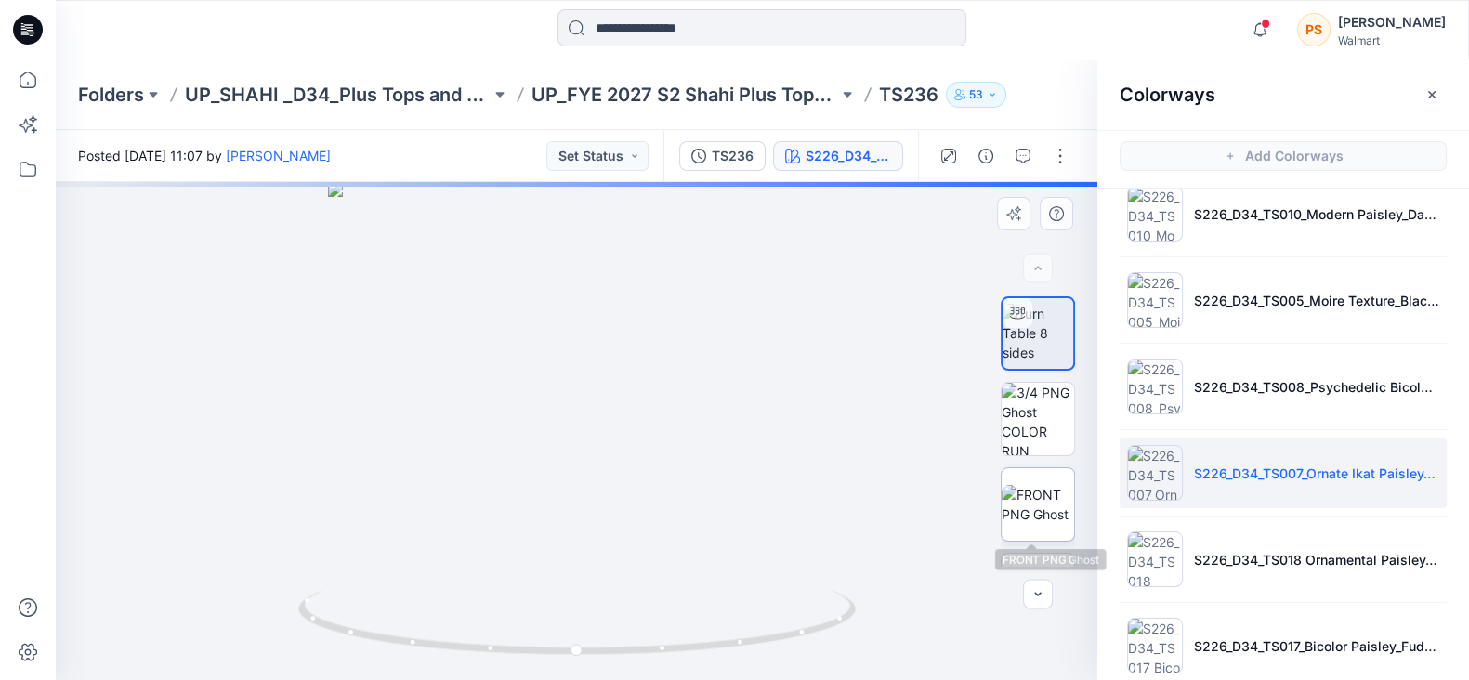
click at [1049, 507] on img at bounding box center [1037, 504] width 72 height 39
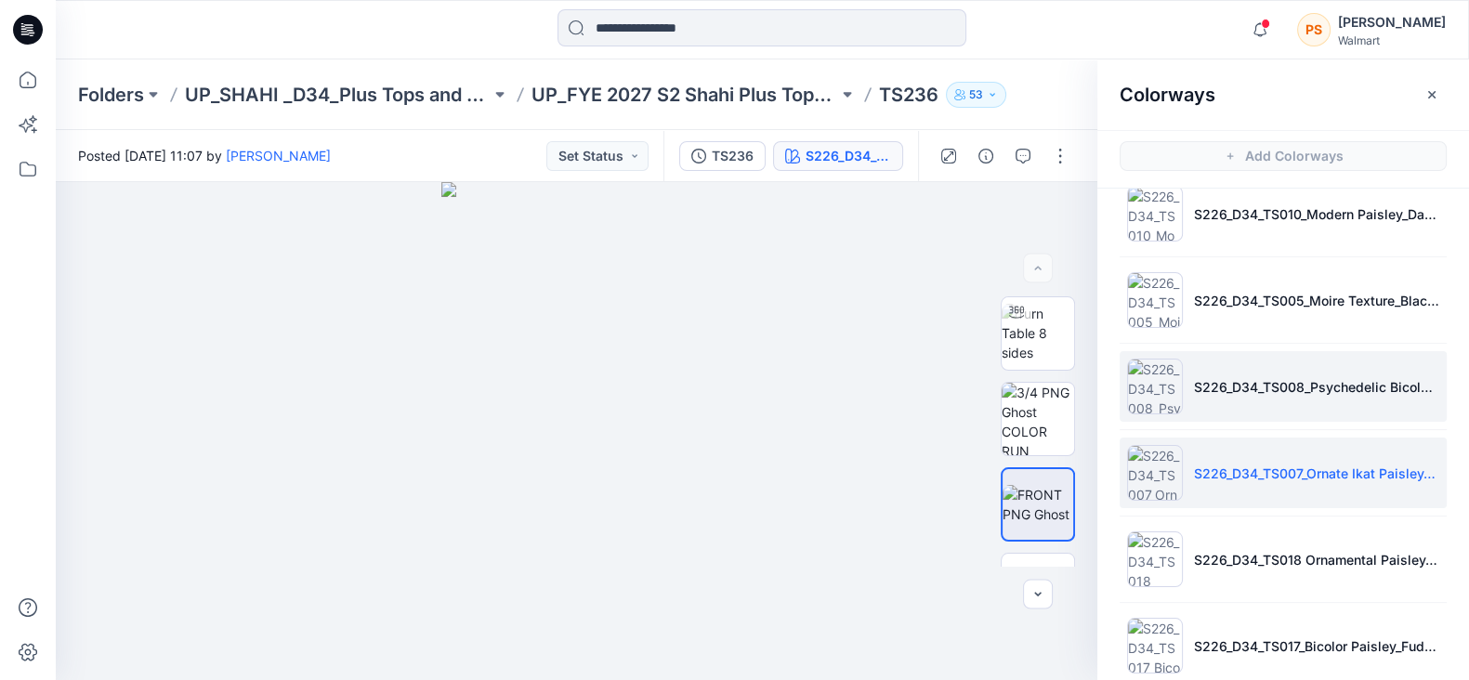
click at [1264, 388] on p "S226_D34_TS008_Psychedelic Bicolor_Dark Navy_64cm" at bounding box center [1316, 387] width 245 height 20
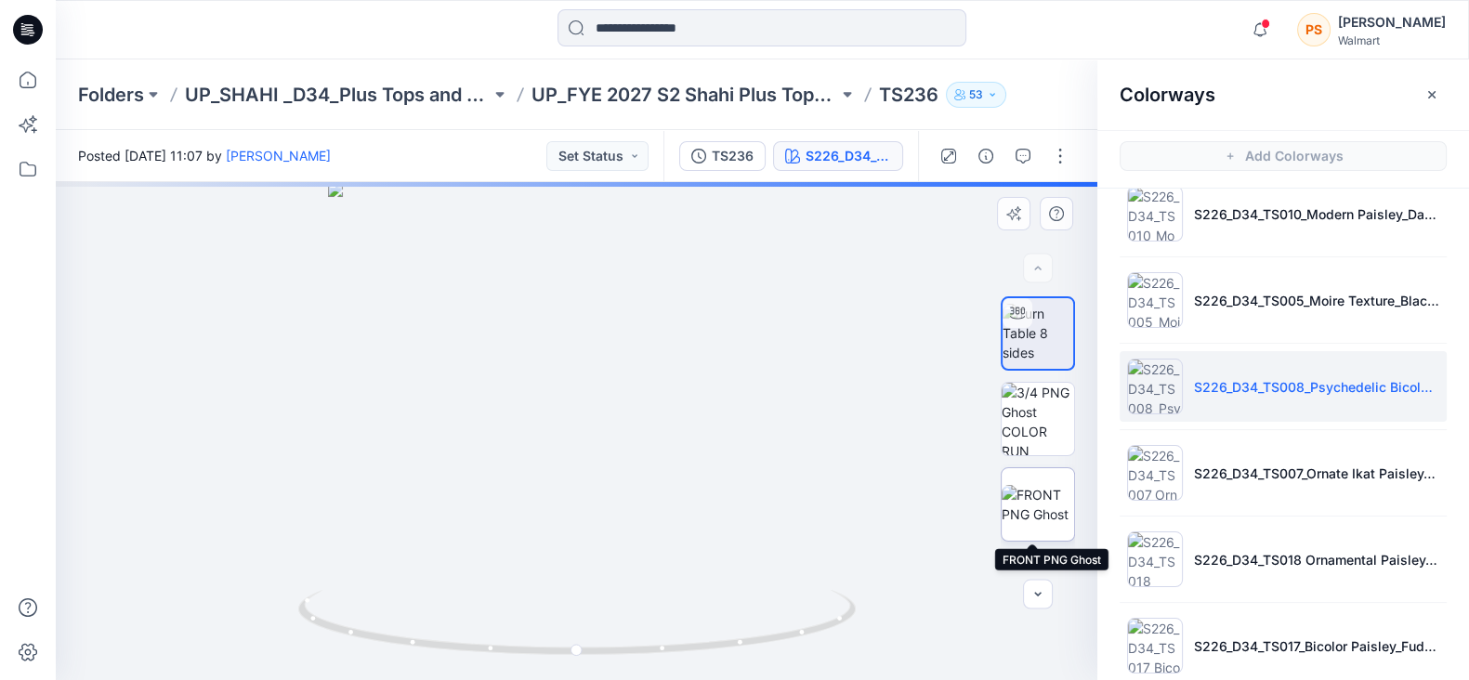
click at [1040, 504] on img at bounding box center [1037, 504] width 72 height 39
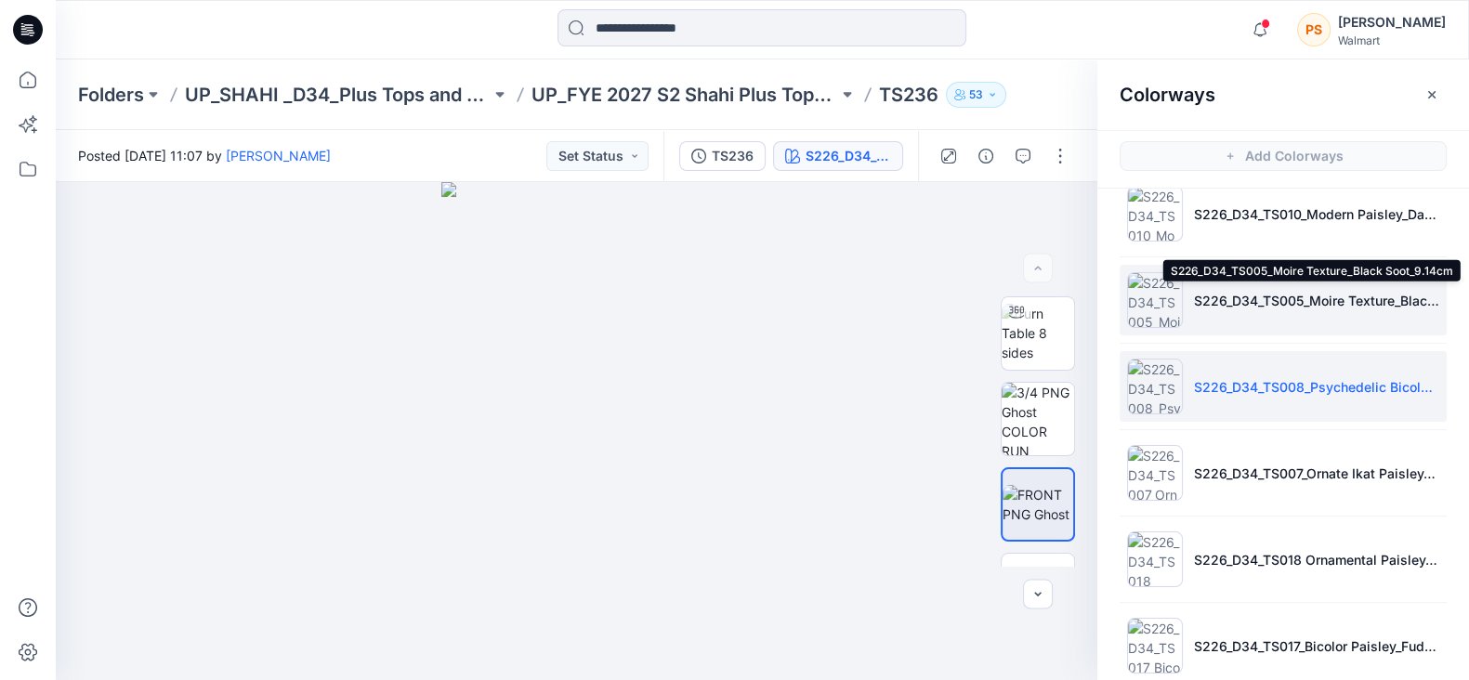
click at [1241, 294] on p "S226_D34_TS005_Moire Texture_Black Soot_9.14cm" at bounding box center [1316, 301] width 245 height 20
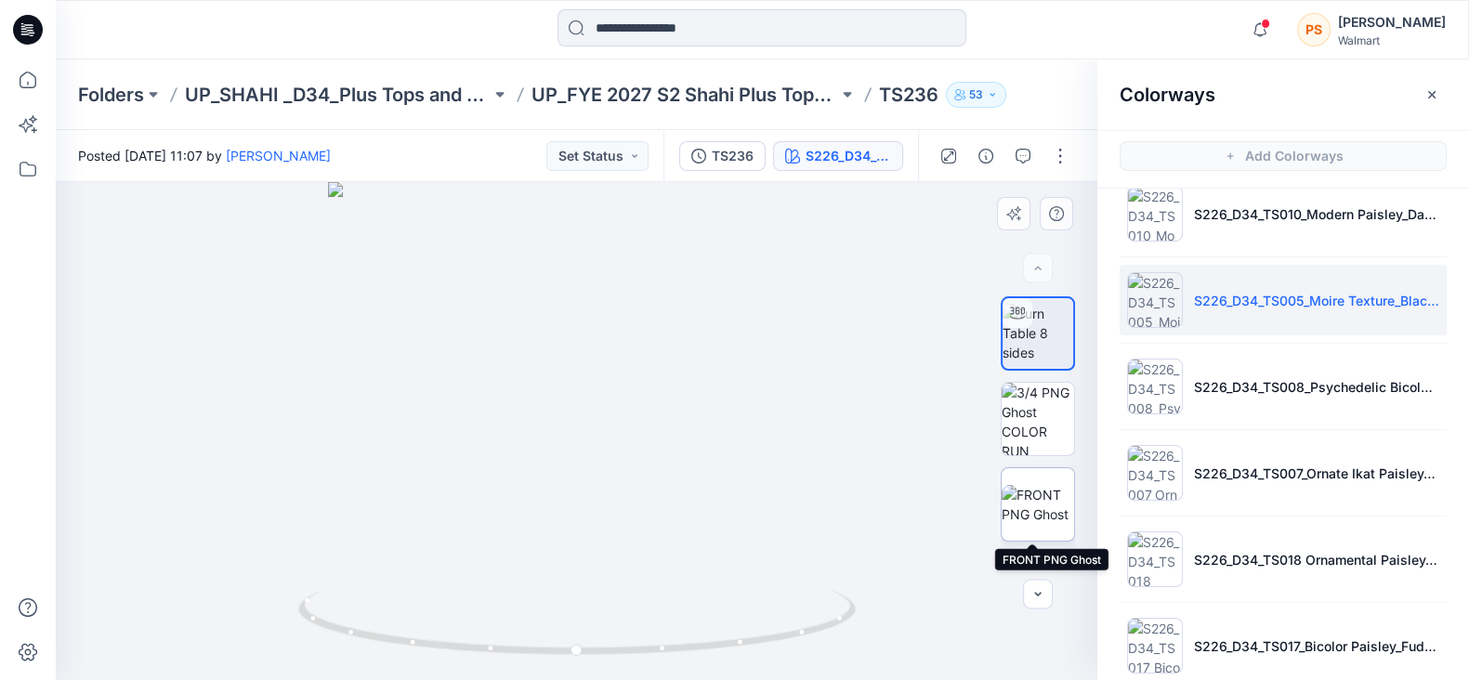
click at [1036, 496] on img at bounding box center [1037, 504] width 72 height 39
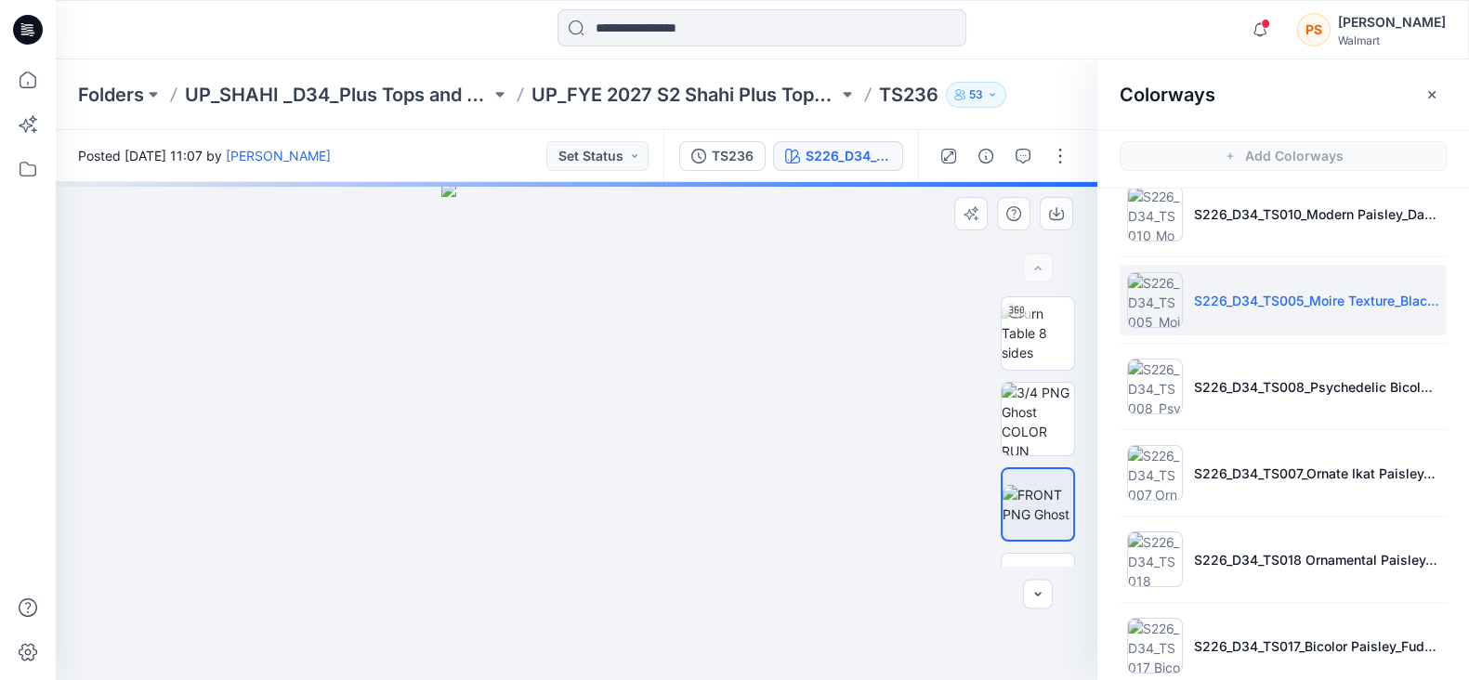
click at [879, 224] on div at bounding box center [576, 431] width 1041 height 498
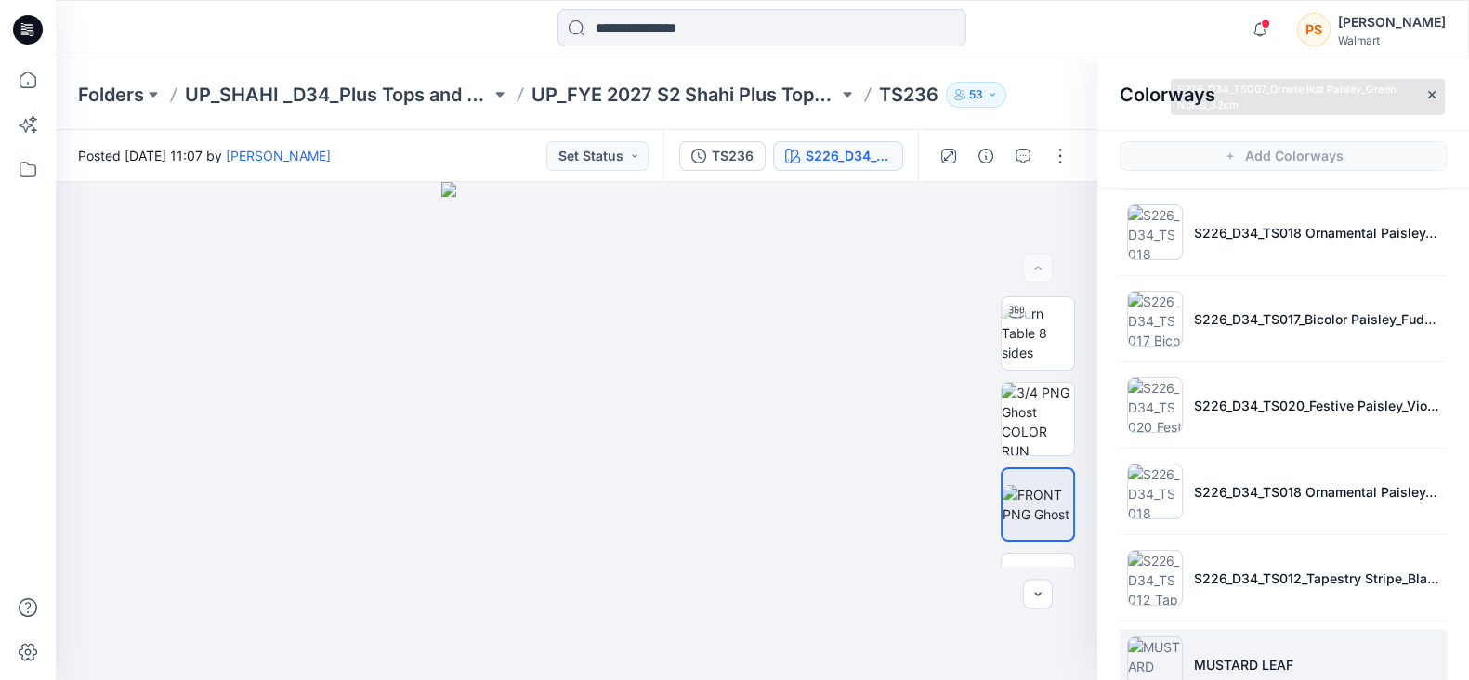
scroll to position [581, 0]
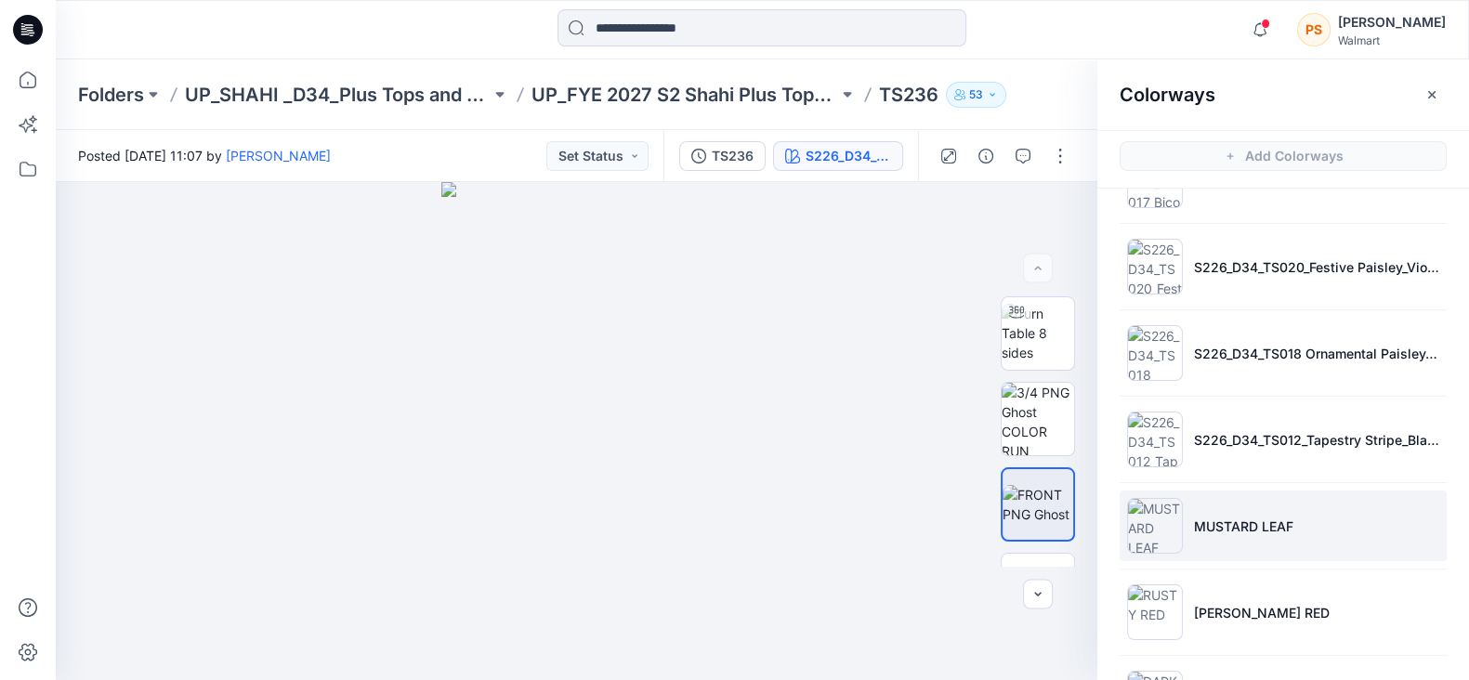
click at [1286, 532] on p "MUSTARD LEAF" at bounding box center [1243, 527] width 99 height 20
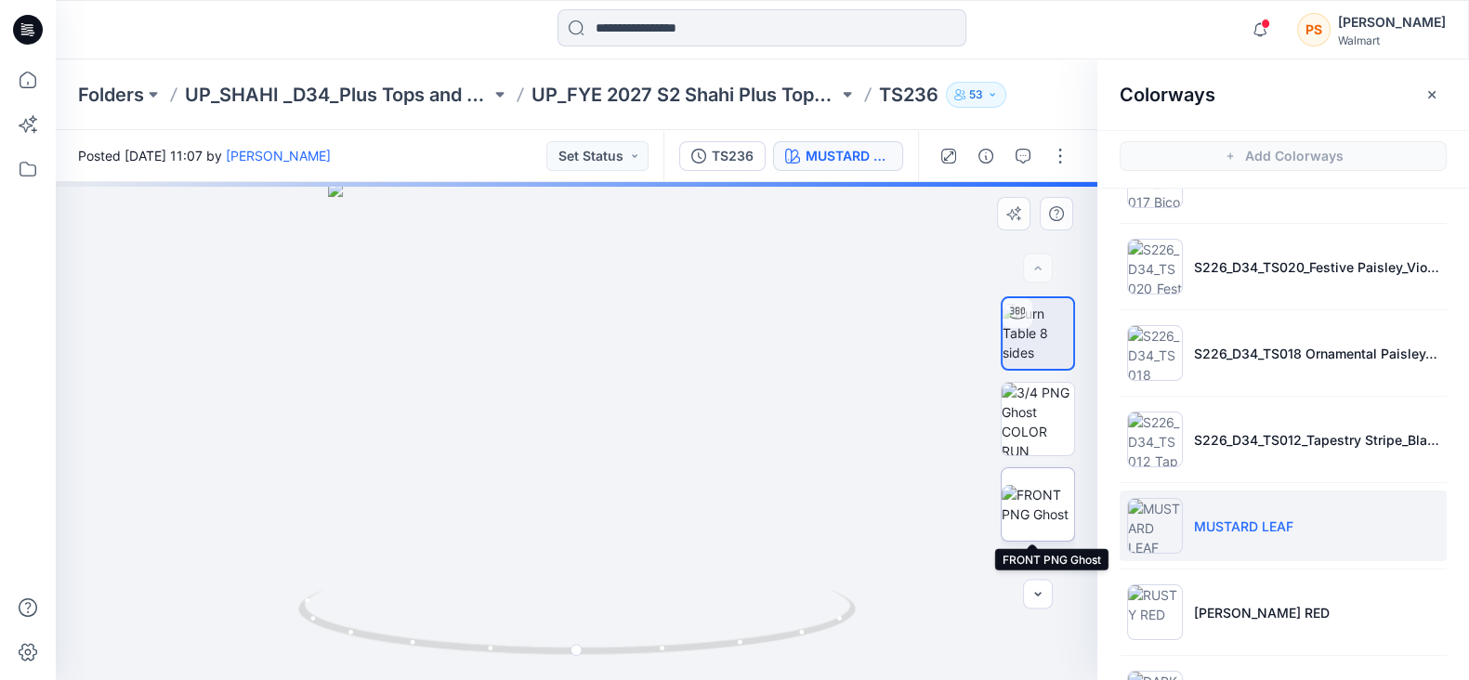
click at [1037, 491] on img at bounding box center [1037, 504] width 72 height 39
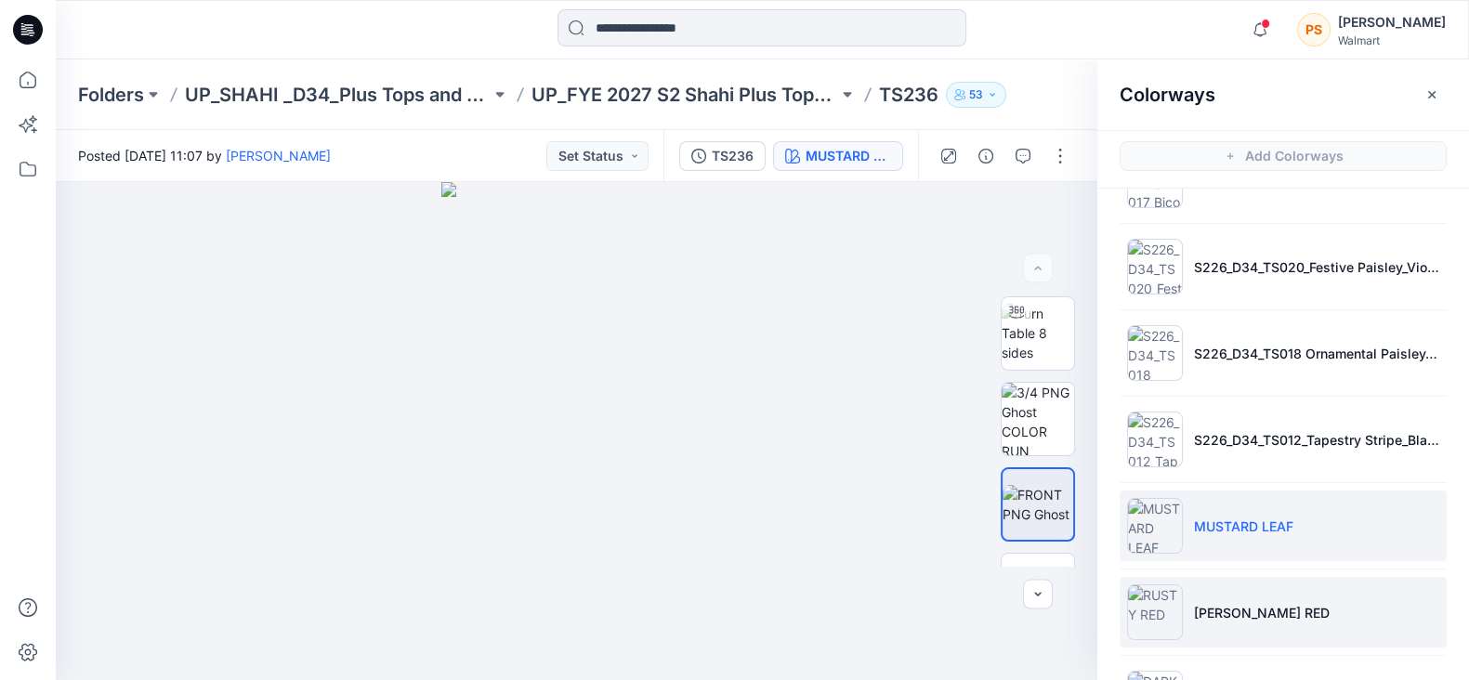
click at [1236, 608] on p "[PERSON_NAME] RED" at bounding box center [1262, 613] width 136 height 20
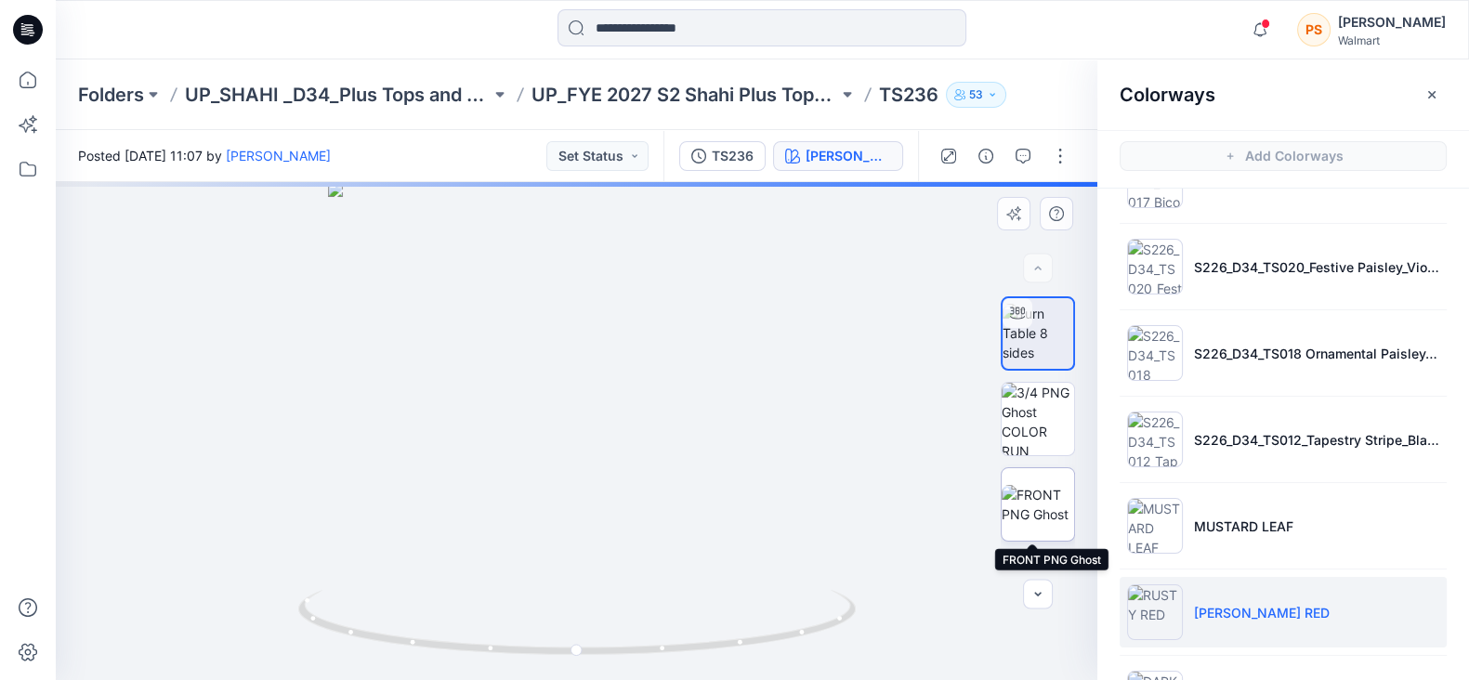
click at [1027, 513] on img at bounding box center [1037, 504] width 72 height 39
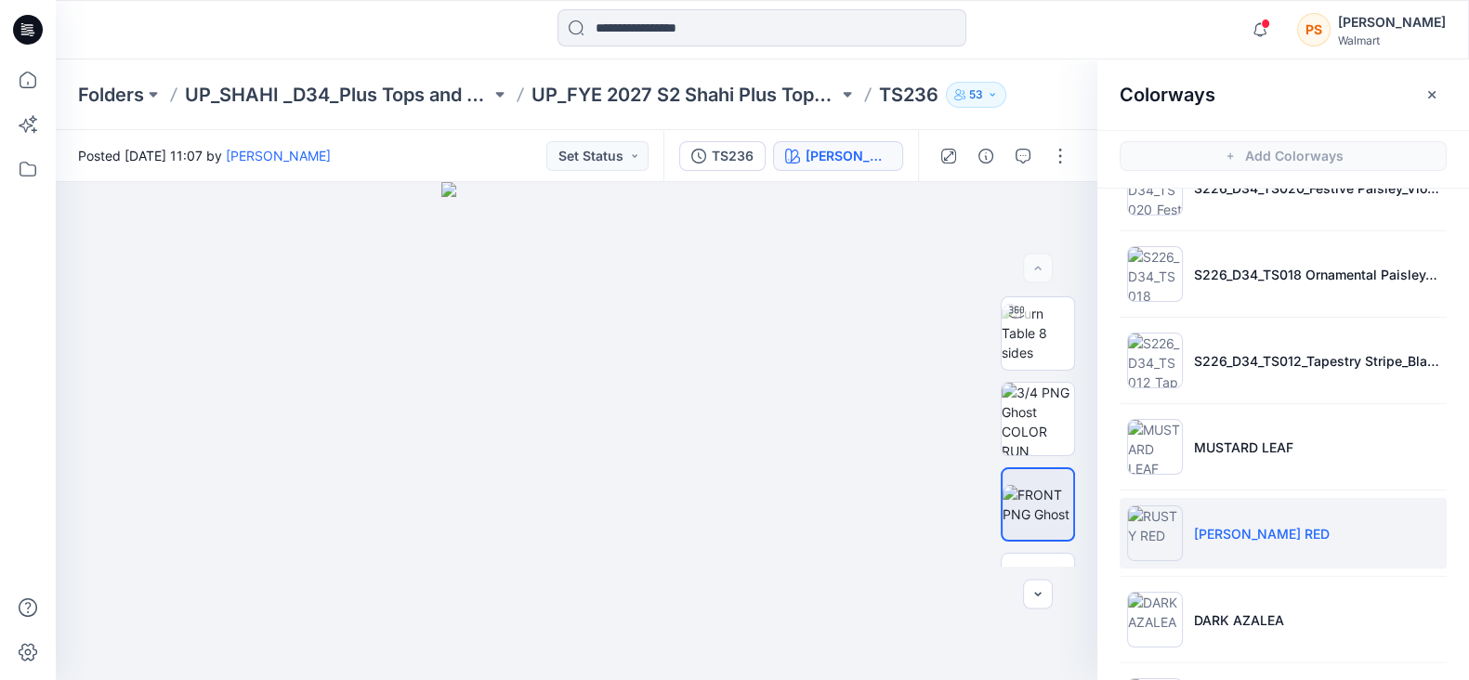
scroll to position [697, 0]
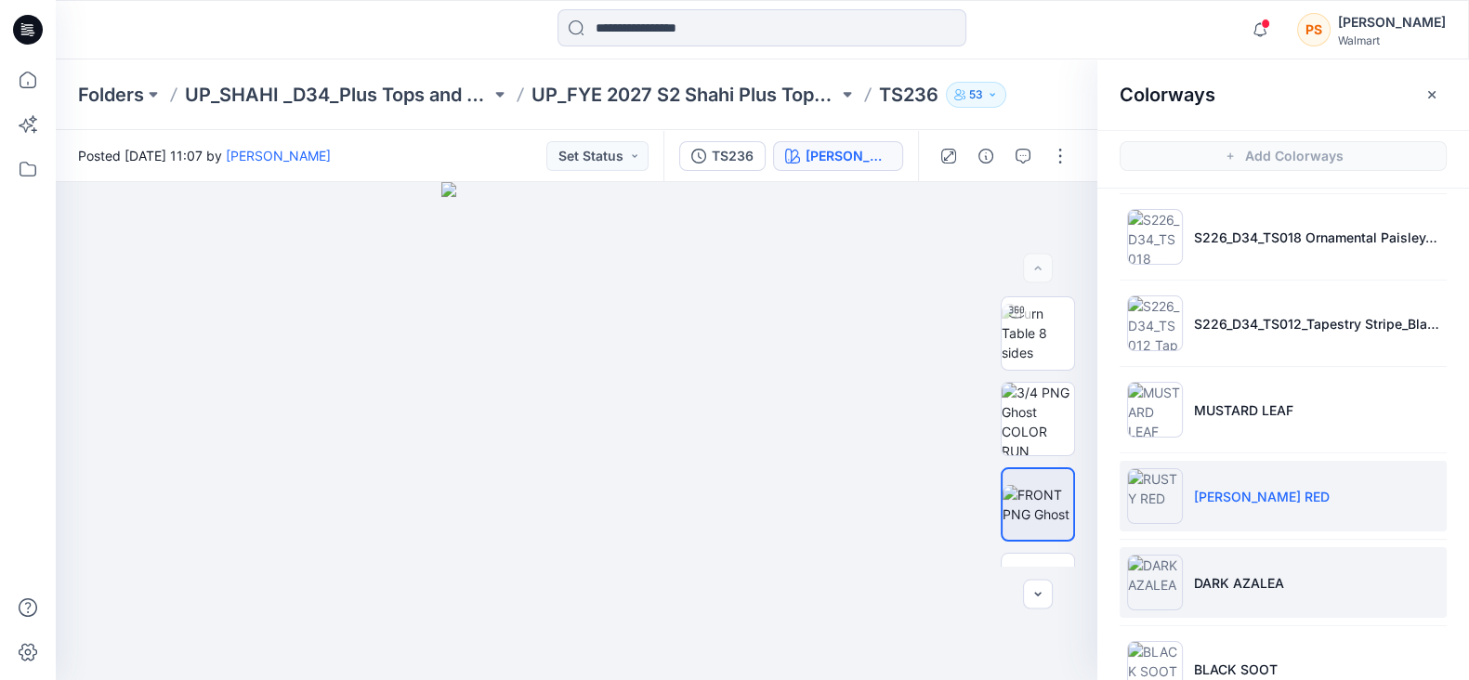
click at [1275, 596] on li "DARK AZALEA" at bounding box center [1282, 582] width 327 height 71
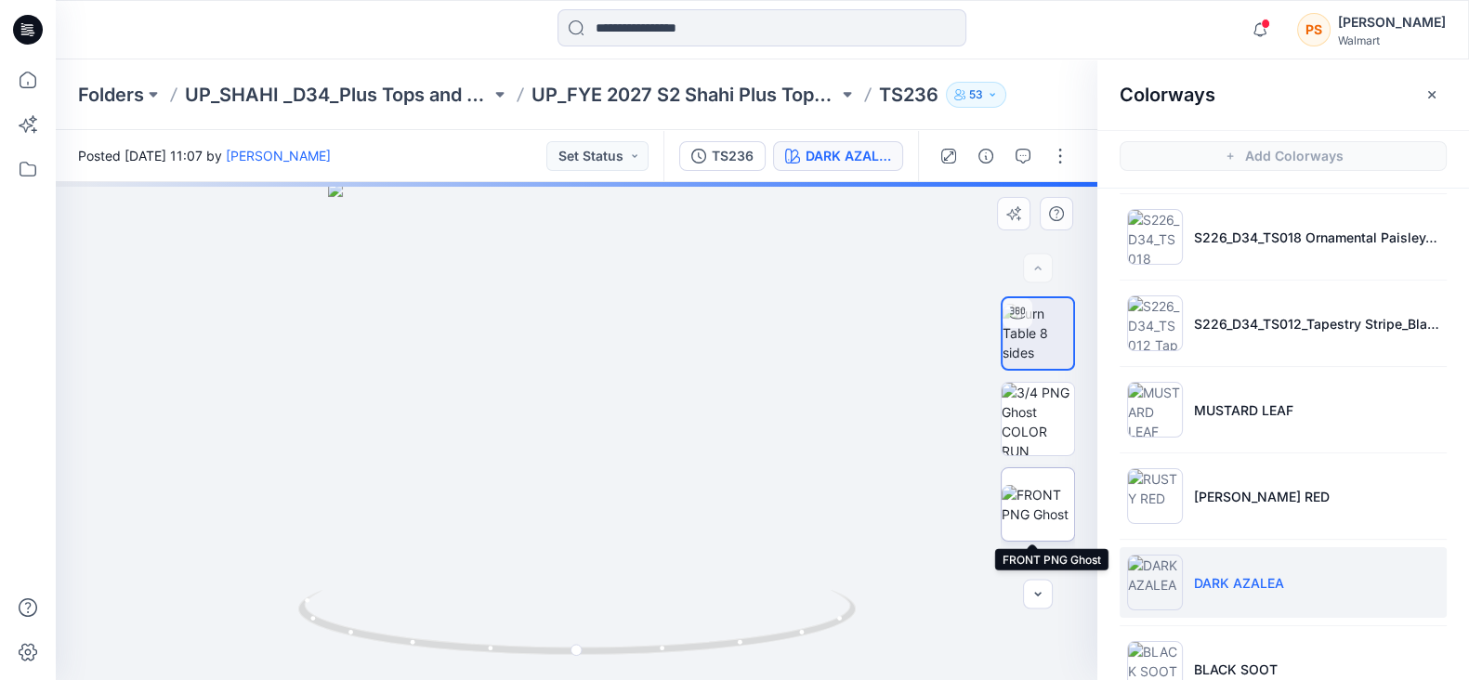
click at [1034, 499] on img at bounding box center [1037, 504] width 72 height 39
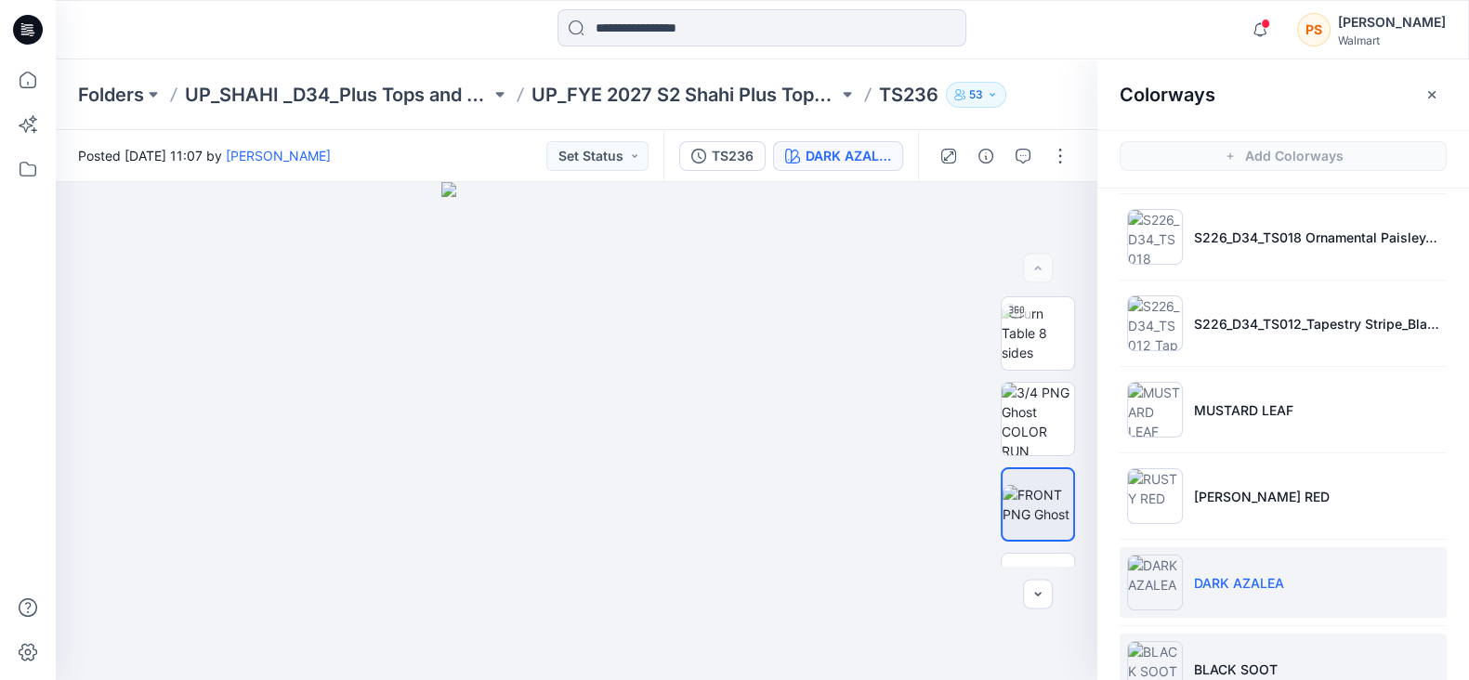
click at [1263, 669] on p "BLACK SOOT" at bounding box center [1236, 670] width 84 height 20
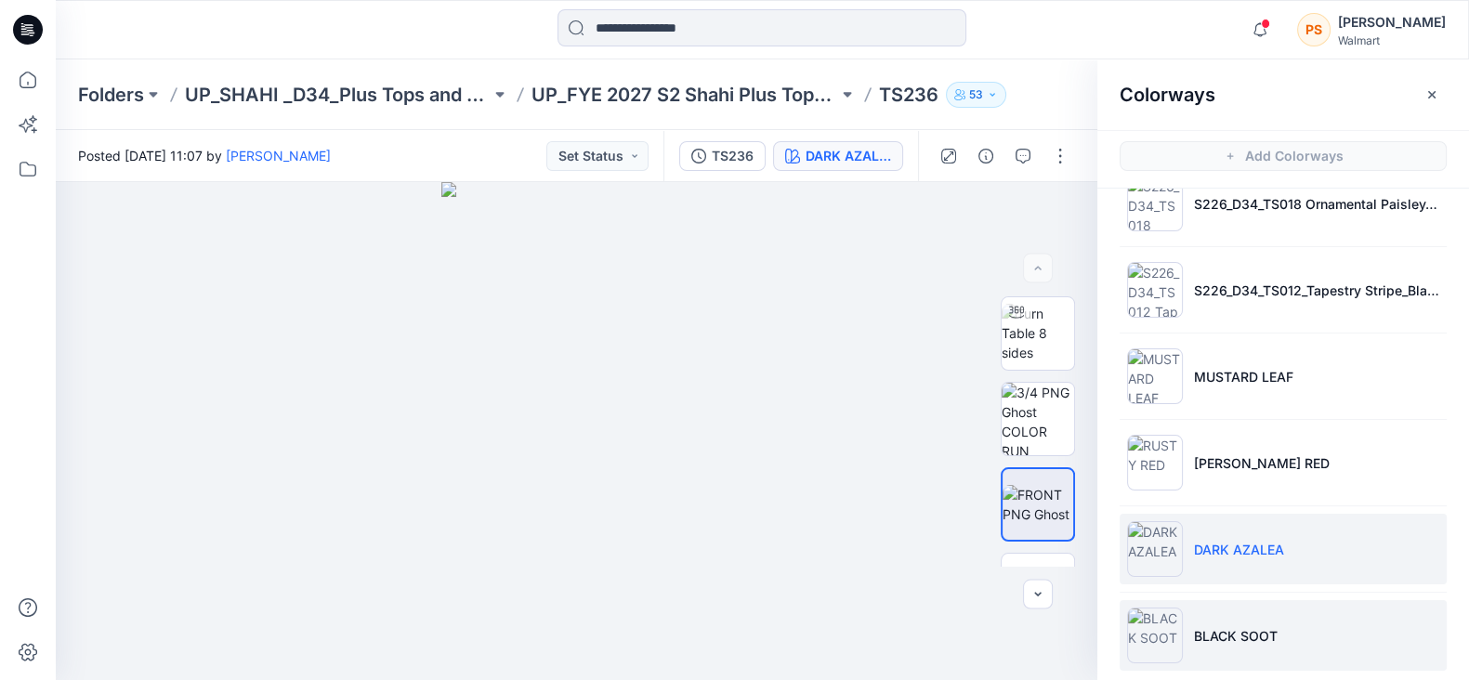
scroll to position [746, 0]
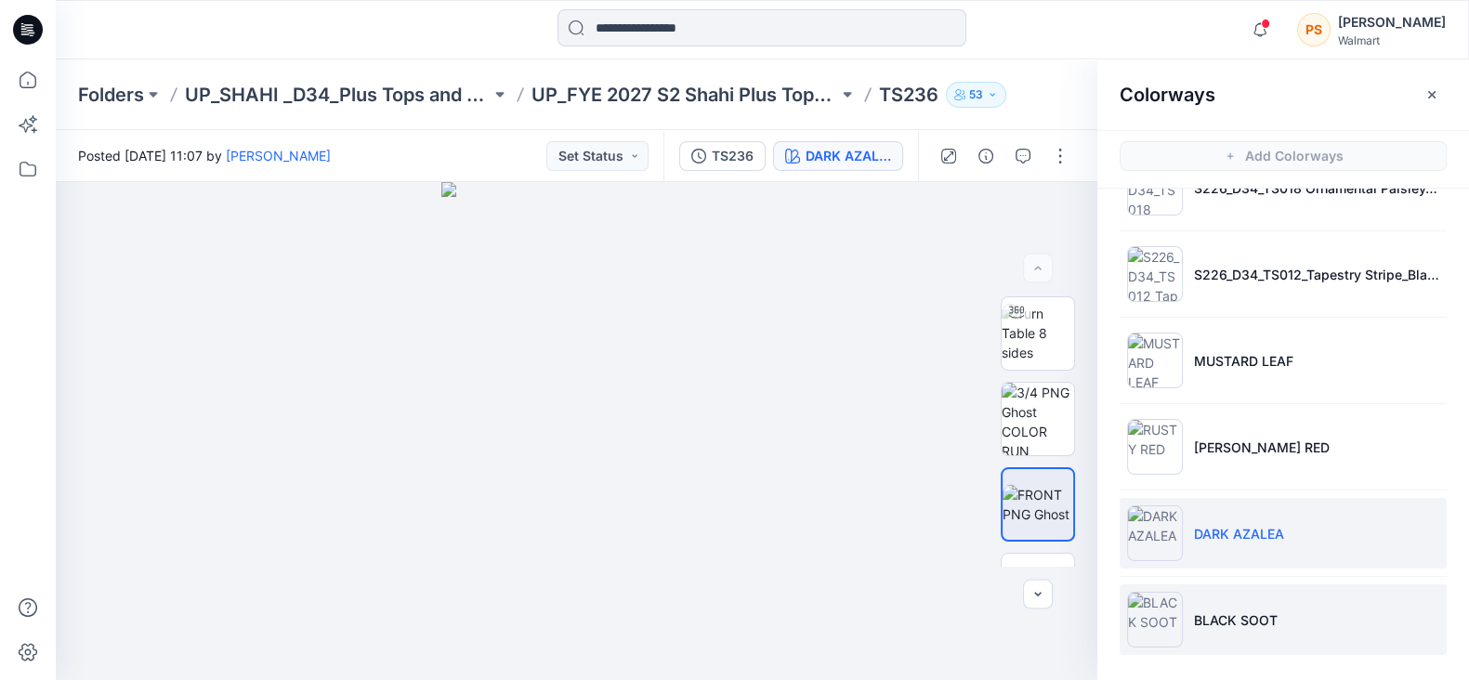
click at [1250, 619] on p "BLACK SOOT" at bounding box center [1236, 620] width 84 height 20
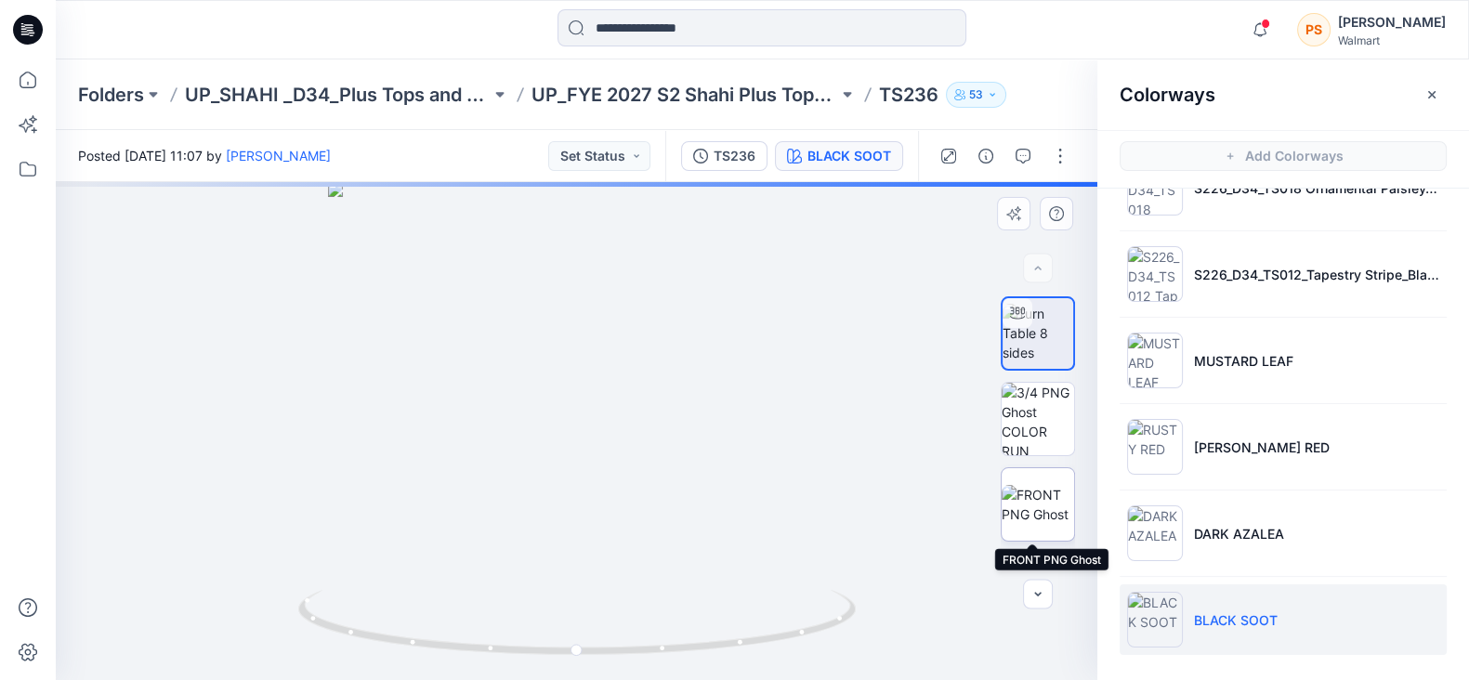
click at [1042, 510] on img at bounding box center [1037, 504] width 72 height 39
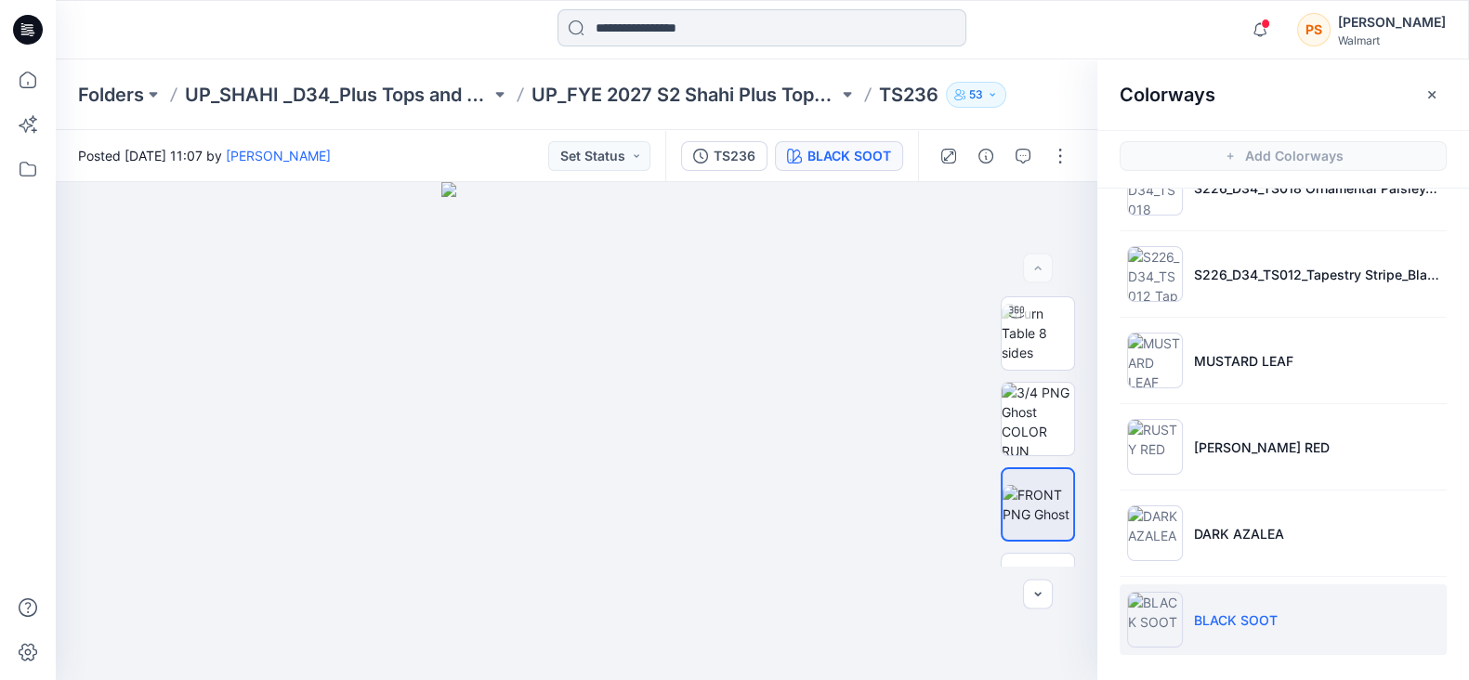
click at [701, 30] on input at bounding box center [761, 27] width 409 height 37
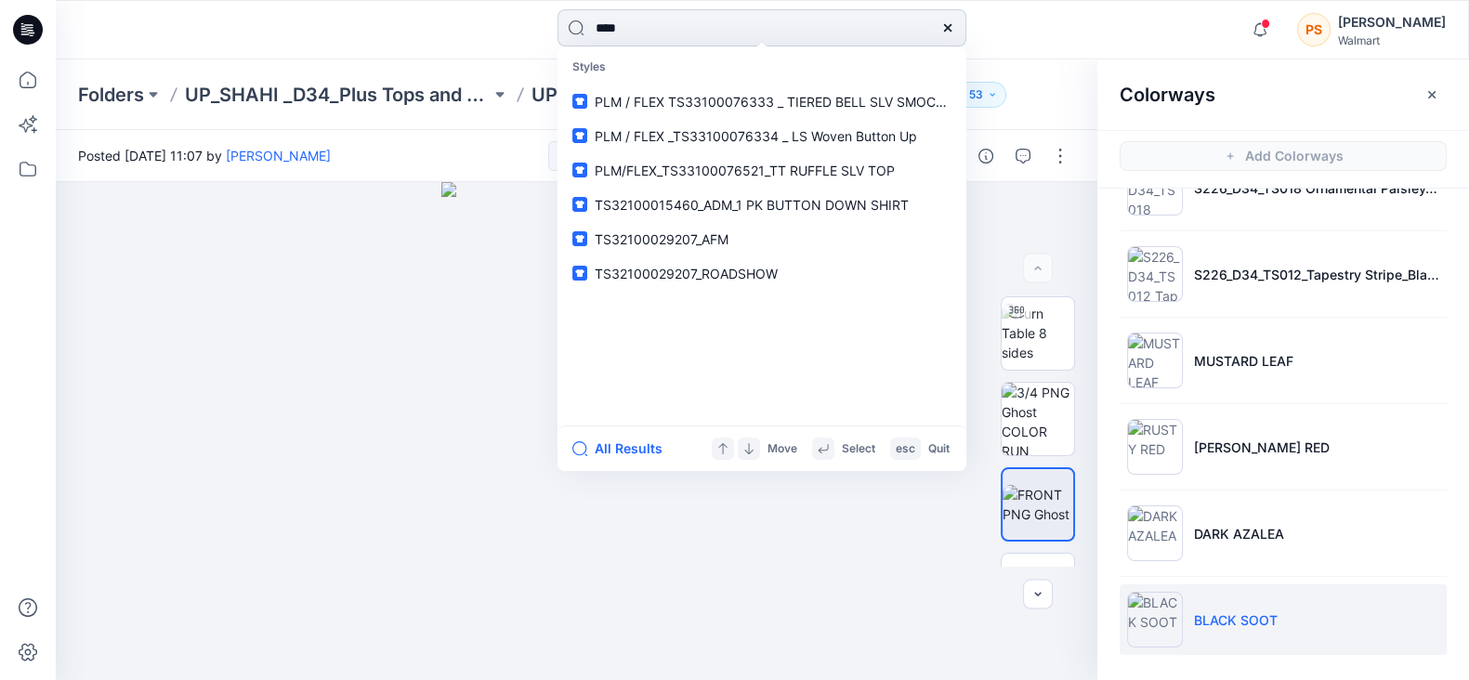
type input "*****"
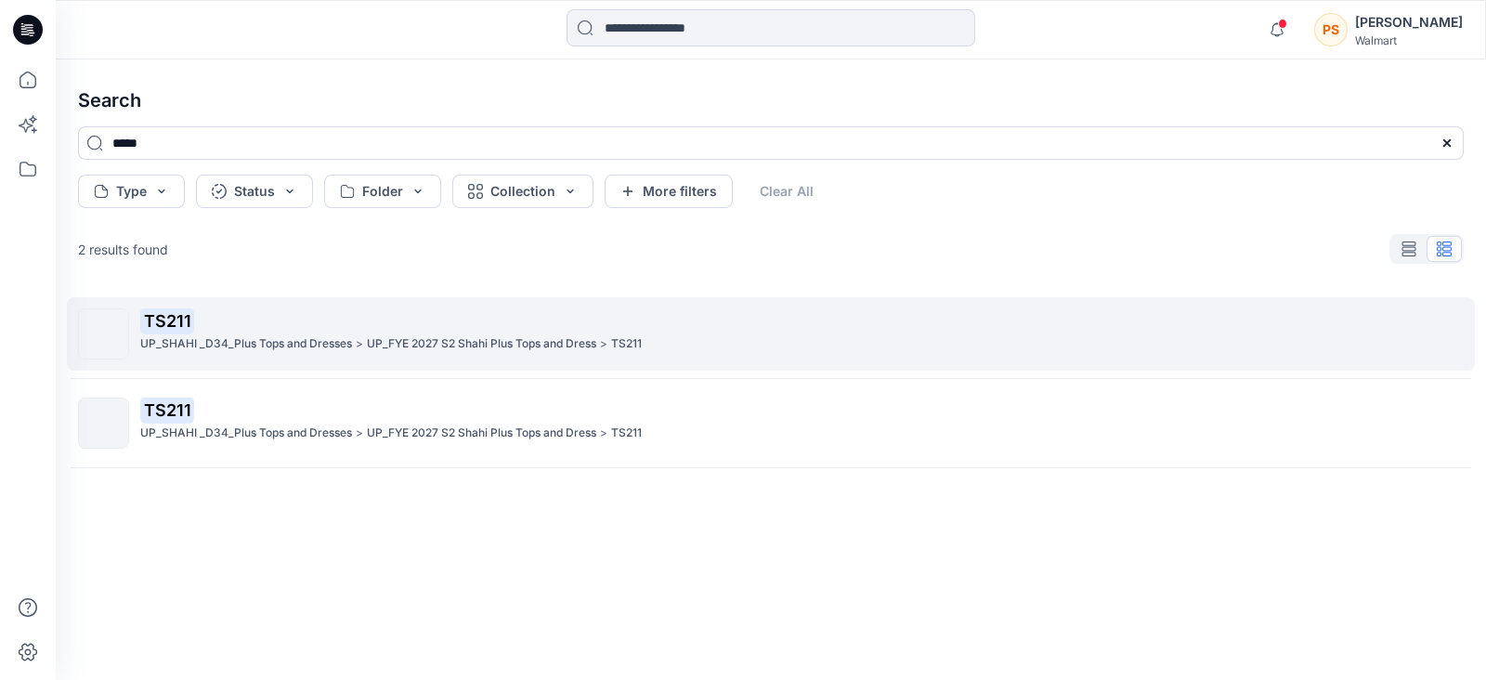
click at [216, 345] on p "UP_SHAHI _D34_Plus Tops and Dresses" at bounding box center [246, 344] width 212 height 20
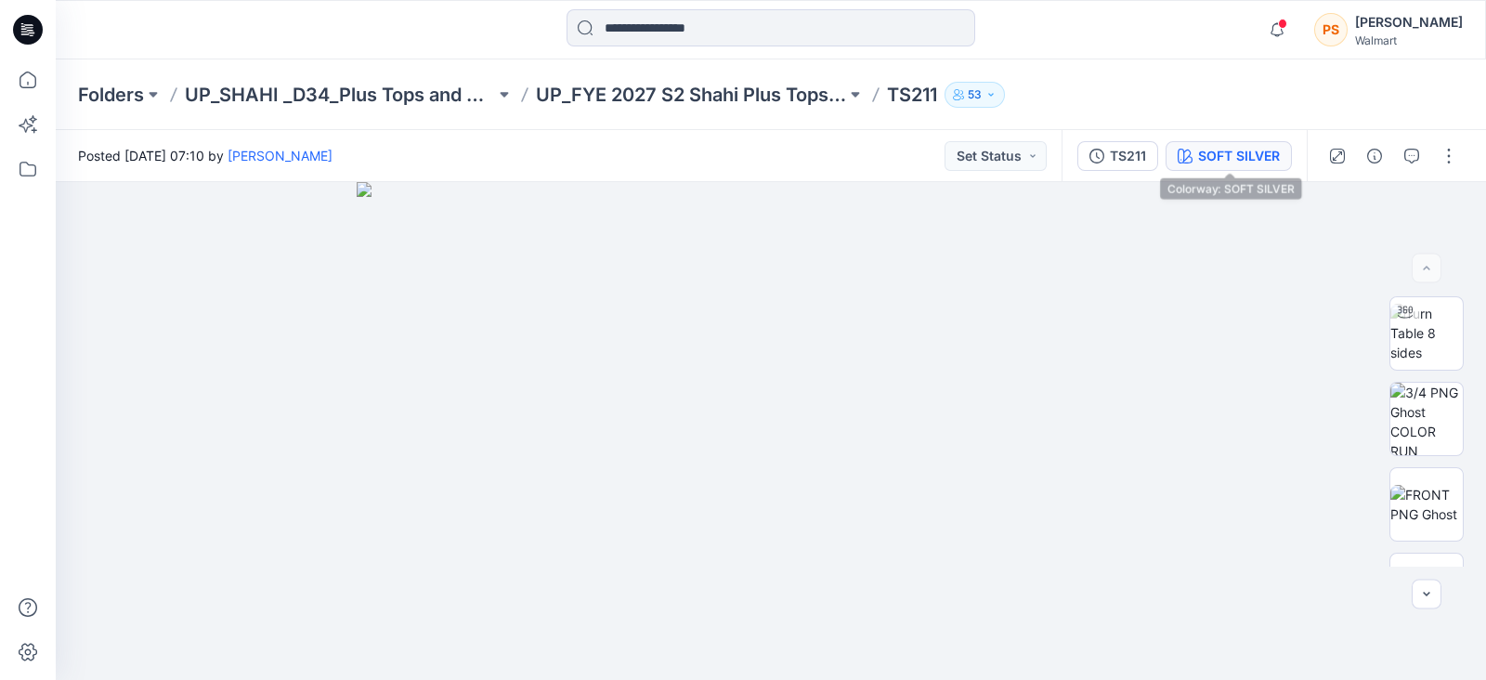
click at [1245, 159] on div "SOFT SILVER" at bounding box center [1239, 156] width 82 height 20
